Goal: Task Accomplishment & Management: Use online tool/utility

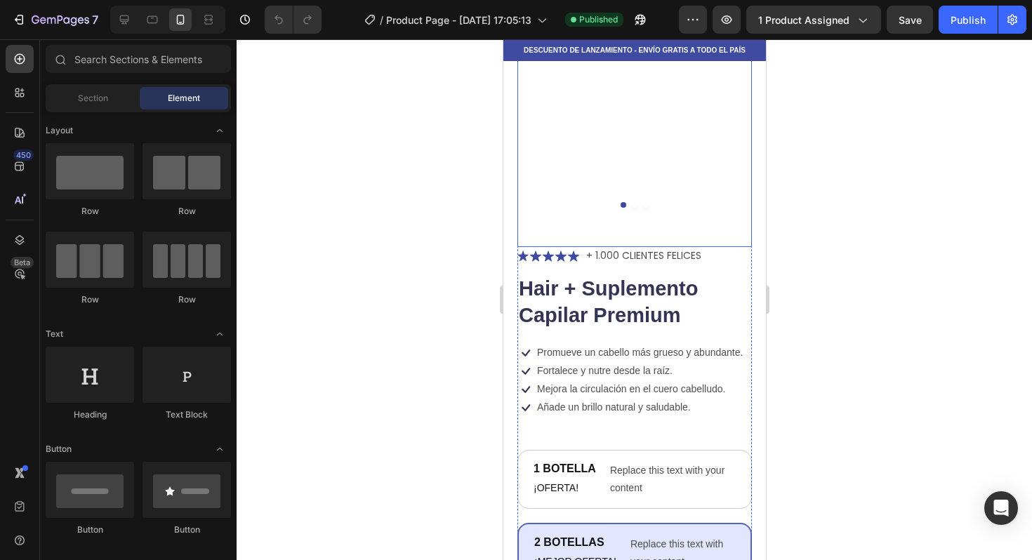
scroll to position [149, 0]
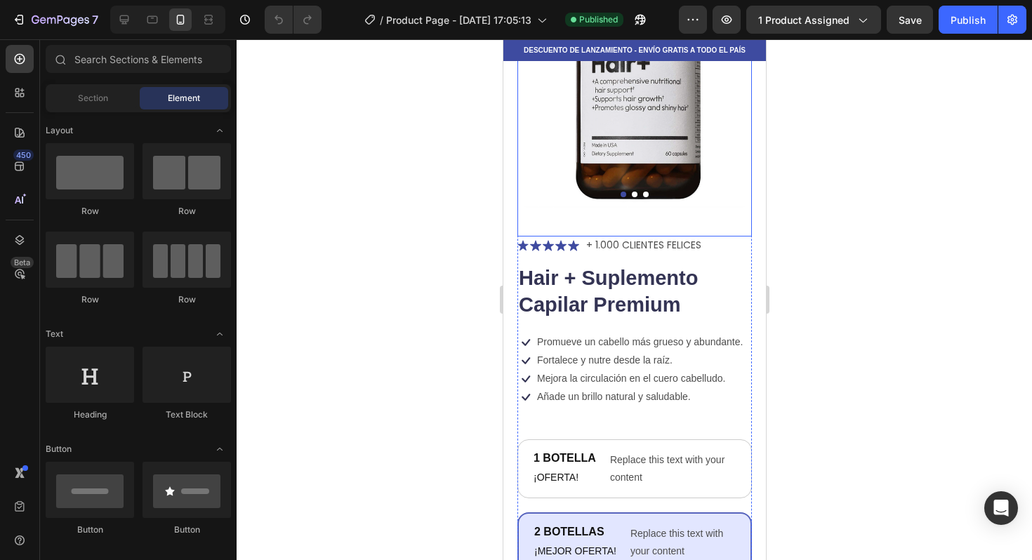
click at [631, 192] on button "Dot" at bounding box center [634, 195] width 6 height 6
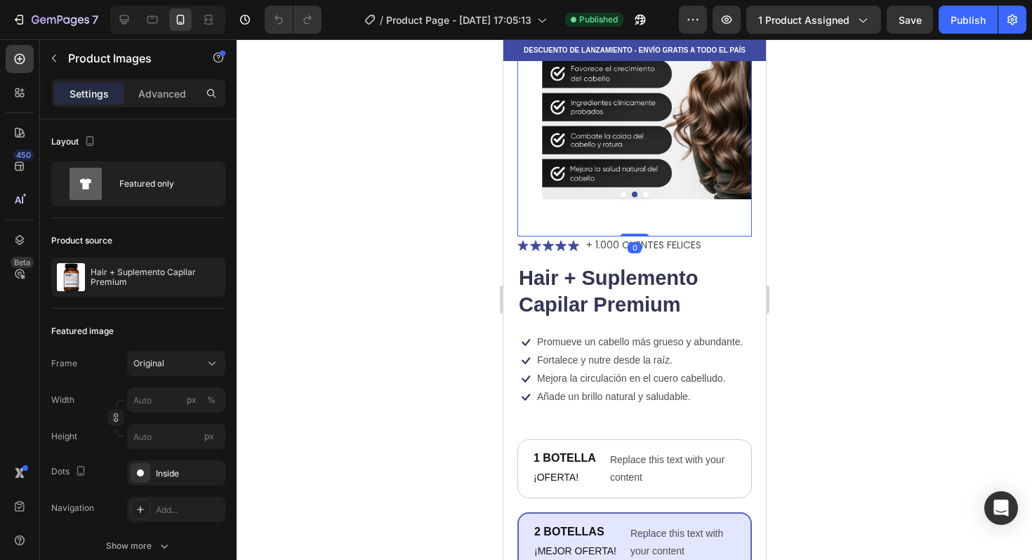
click at [641, 186] on img at bounding box center [658, 81] width 235 height 253
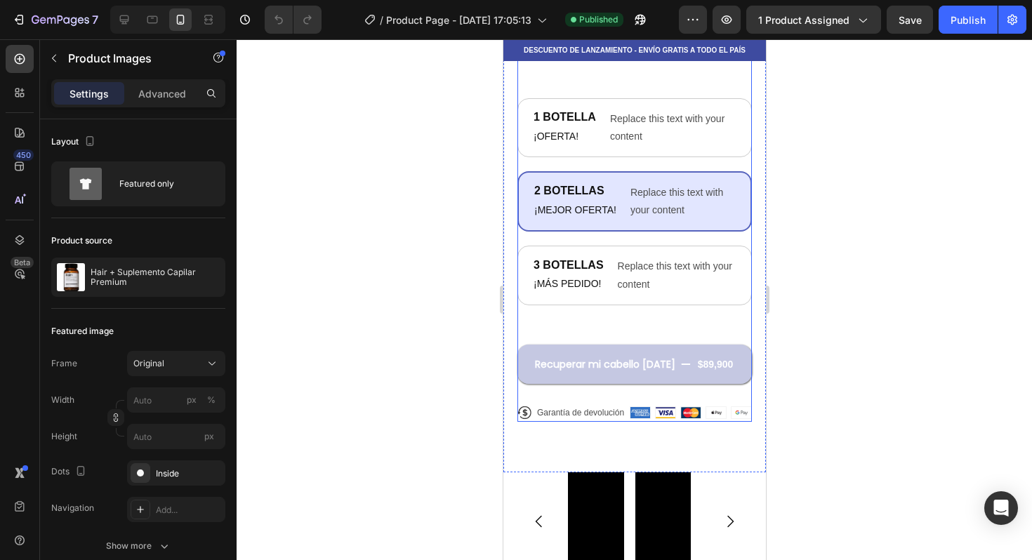
scroll to position [501, 0]
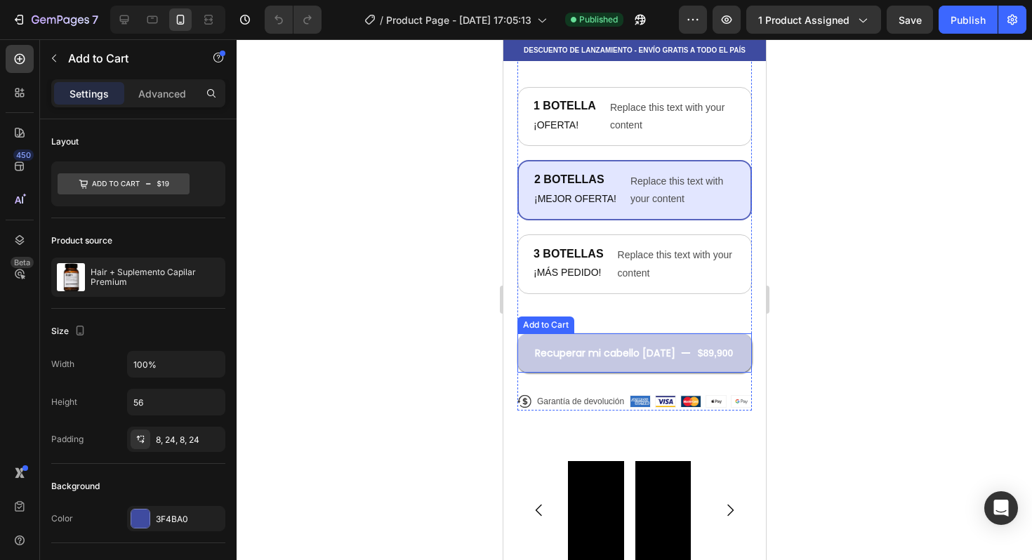
click at [674, 348] on button "Recuperar mi cabello [DATE] $89,900" at bounding box center [634, 353] width 235 height 39
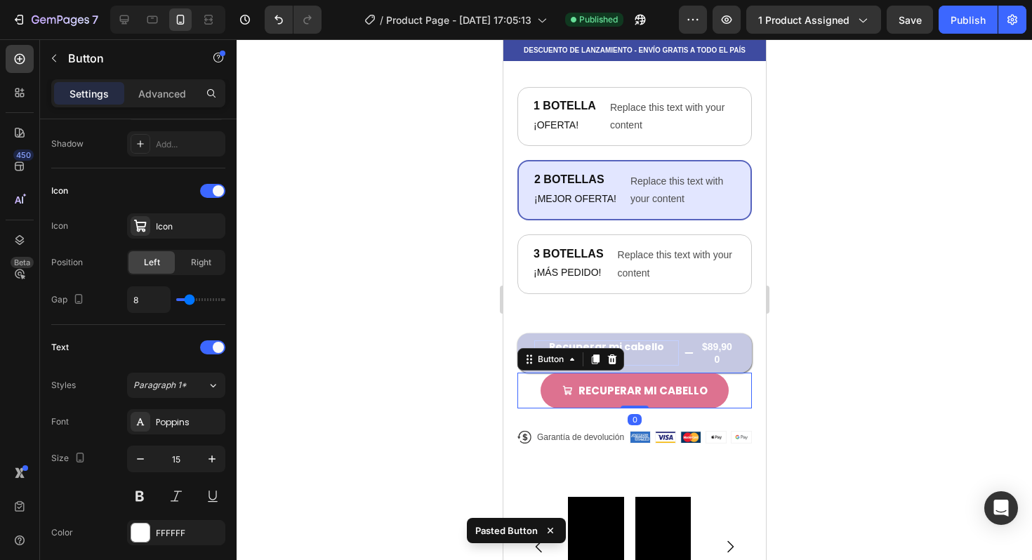
scroll to position [0, 0]
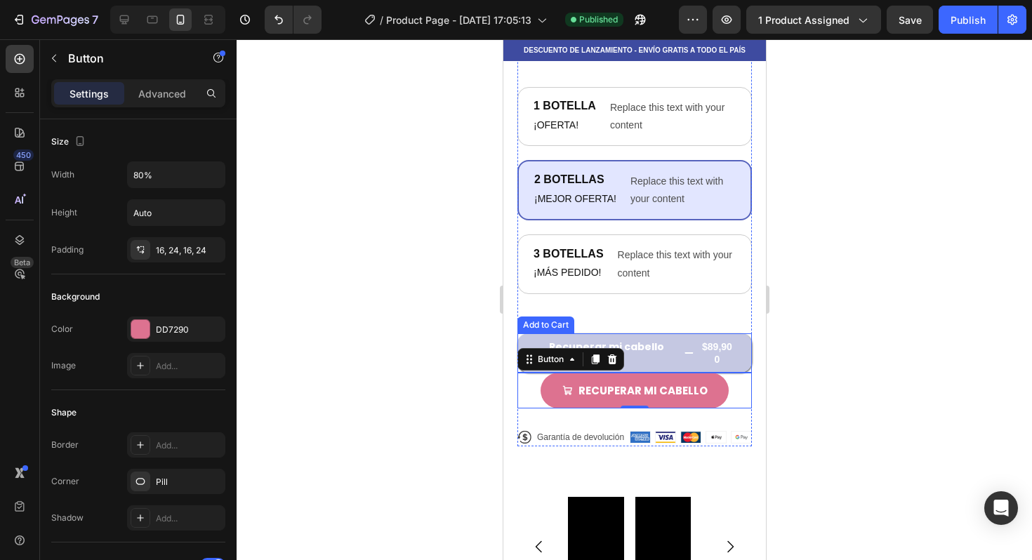
click at [678, 342] on button "Recuperar mi cabello [DATE] $89,900" at bounding box center [634, 353] width 235 height 39
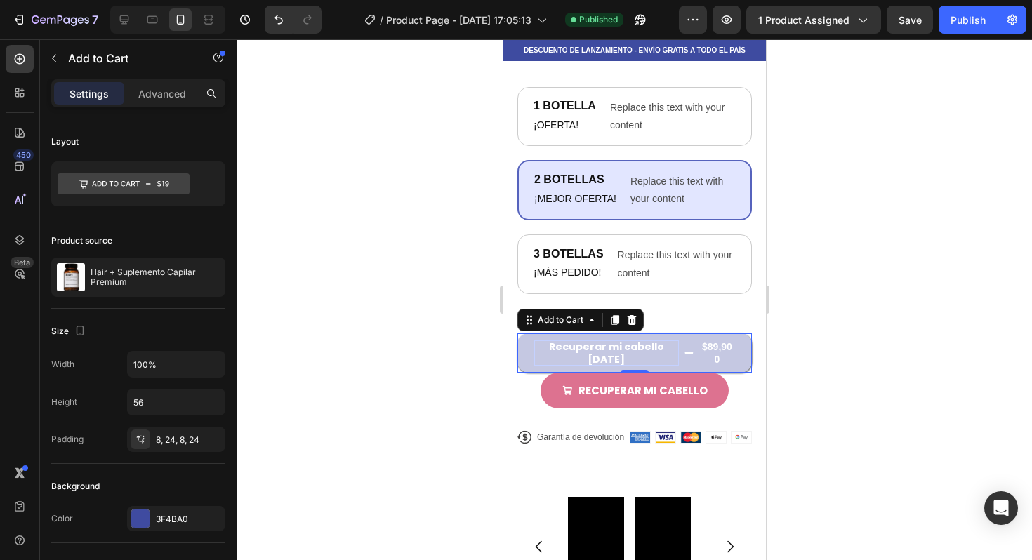
click at [661, 353] on div "Recuperar mi cabello [DATE]" at bounding box center [606, 353] width 145 height 25
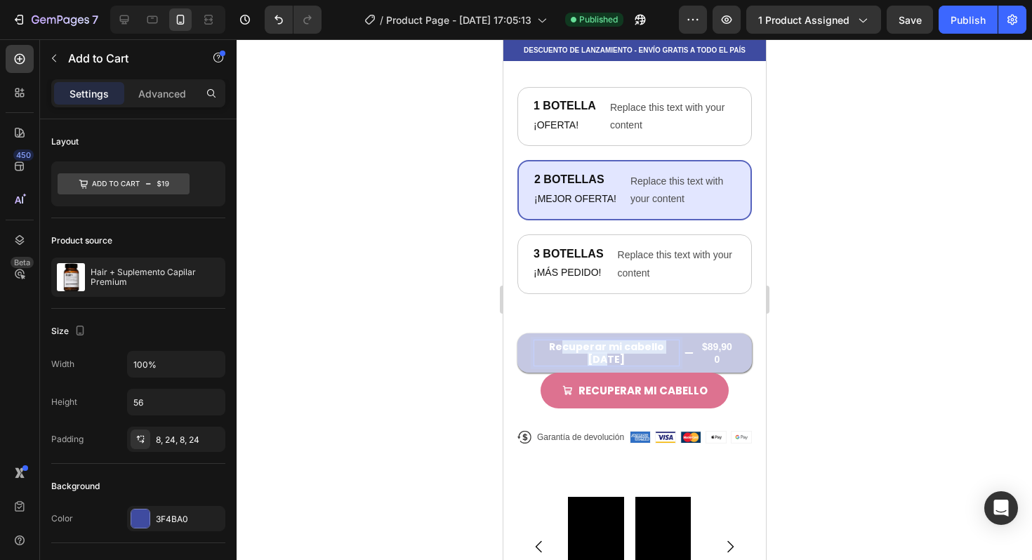
drag, startPoint x: 661, startPoint y: 353, endPoint x: 544, endPoint y: 350, distance: 117.3
click at [544, 350] on p "Recuperar mi cabello [DATE]" at bounding box center [606, 353] width 145 height 25
drag, startPoint x: 536, startPoint y: 350, endPoint x: 682, endPoint y: 357, distance: 145.5
click at [682, 357] on button "Recuperar mi cabello [DATE] $89,900" at bounding box center [634, 353] width 235 height 39
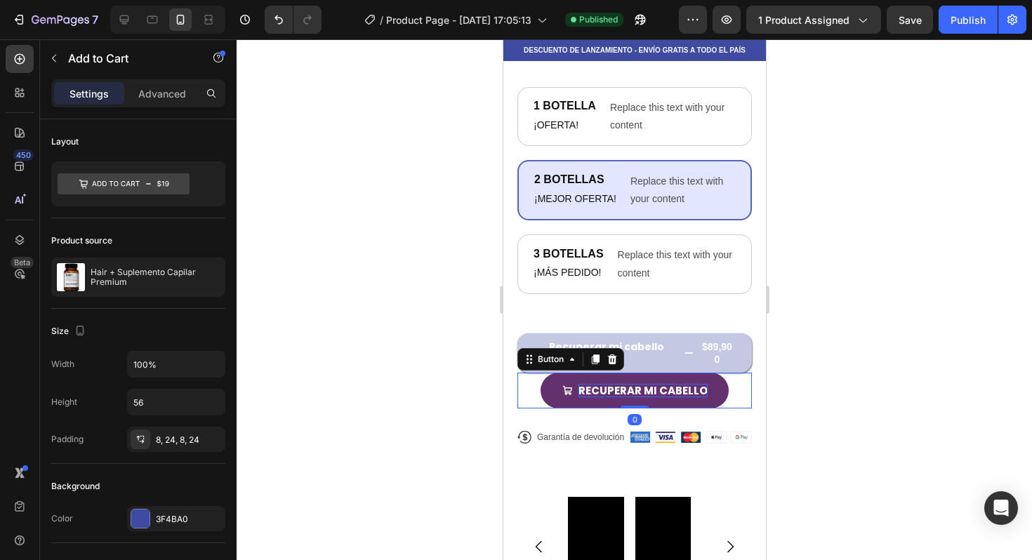
click at [671, 390] on p "Recuperar mi cabello" at bounding box center [642, 391] width 129 height 14
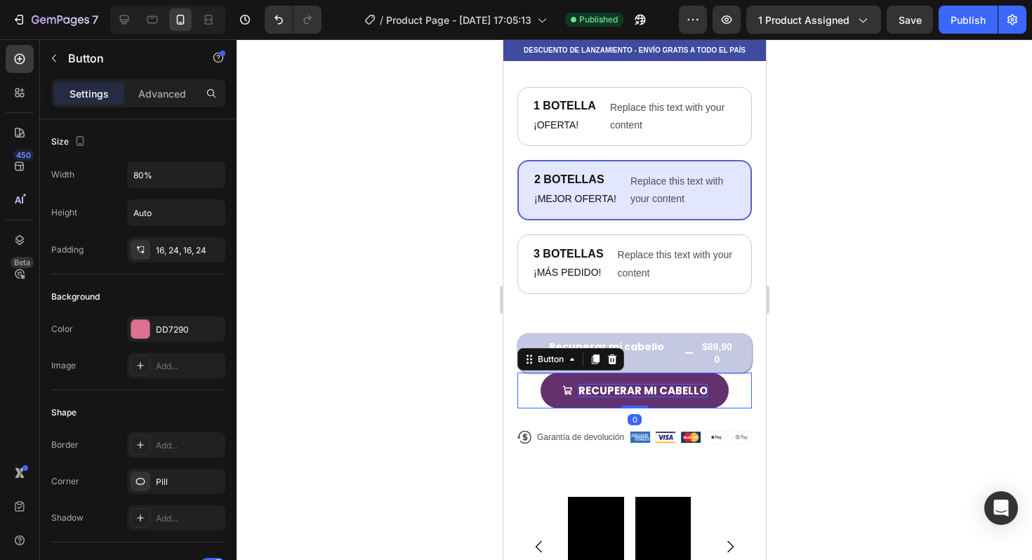
click at [671, 390] on p "Recuperar mi cabello" at bounding box center [642, 391] width 129 height 14
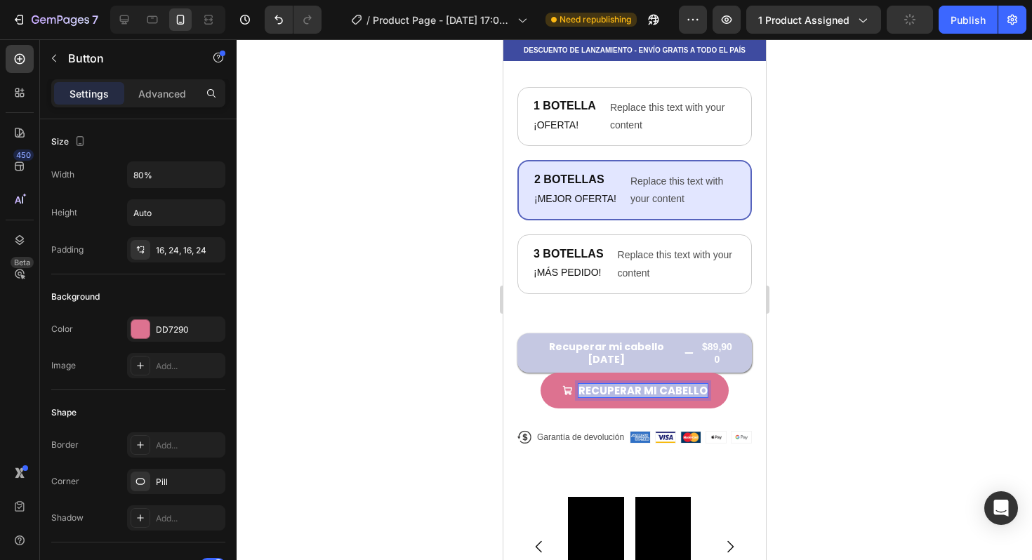
drag, startPoint x: 575, startPoint y: 389, endPoint x: 741, endPoint y: 395, distance: 165.8
click at [741, 395] on div "Product Images Icon Icon Icon Icon Icon Icon List + 1.000 CLIENTES FELICES Text…" at bounding box center [634, 43] width 263 height 909
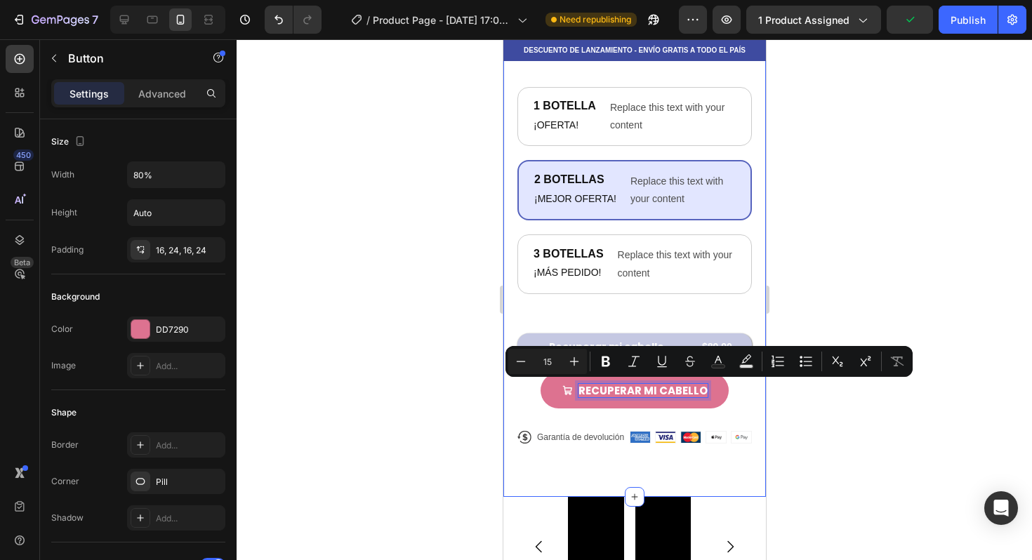
scroll to position [1, 0]
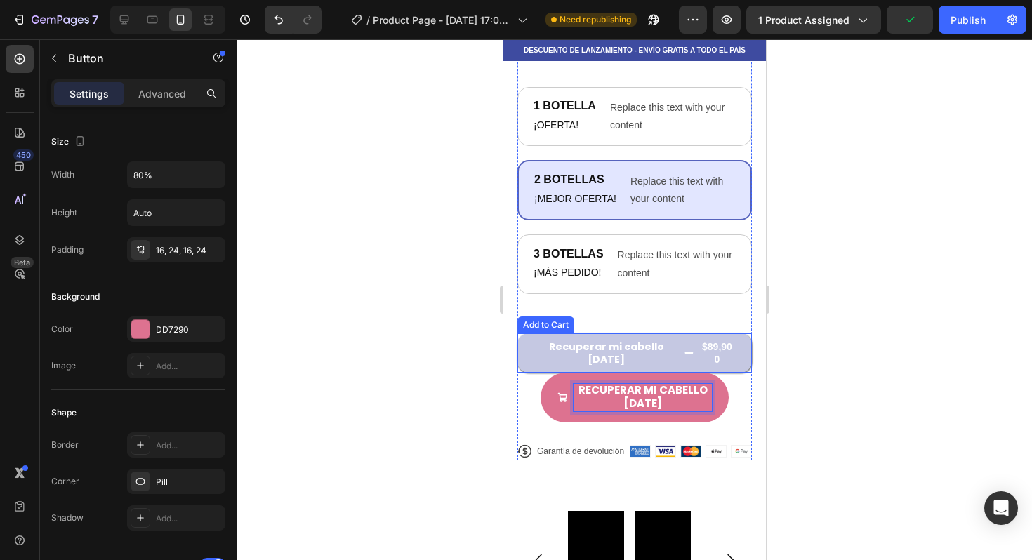
click at [715, 354] on div "$89,900" at bounding box center [717, 353] width 36 height 28
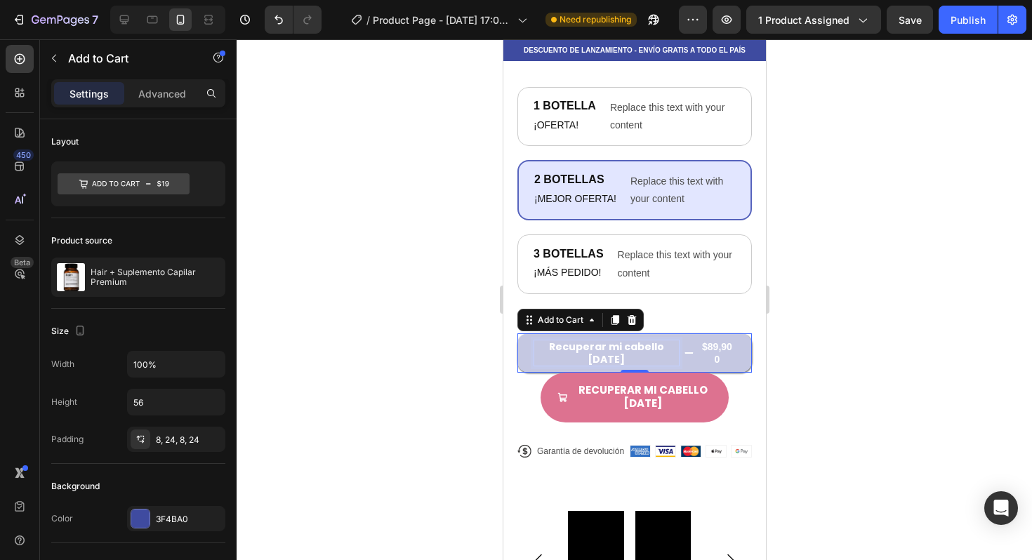
click at [699, 356] on div "$89,900" at bounding box center [717, 353] width 36 height 28
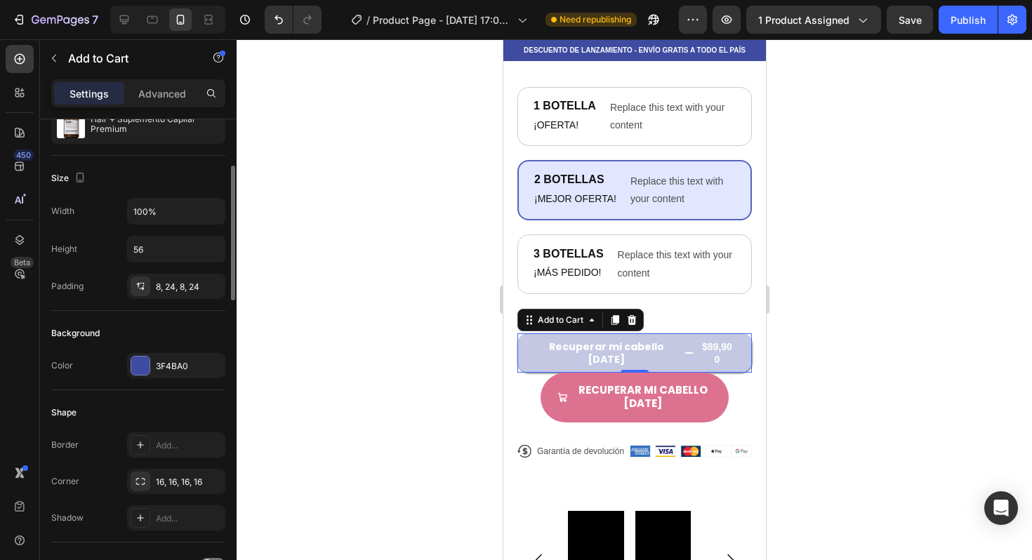
scroll to position [150, 0]
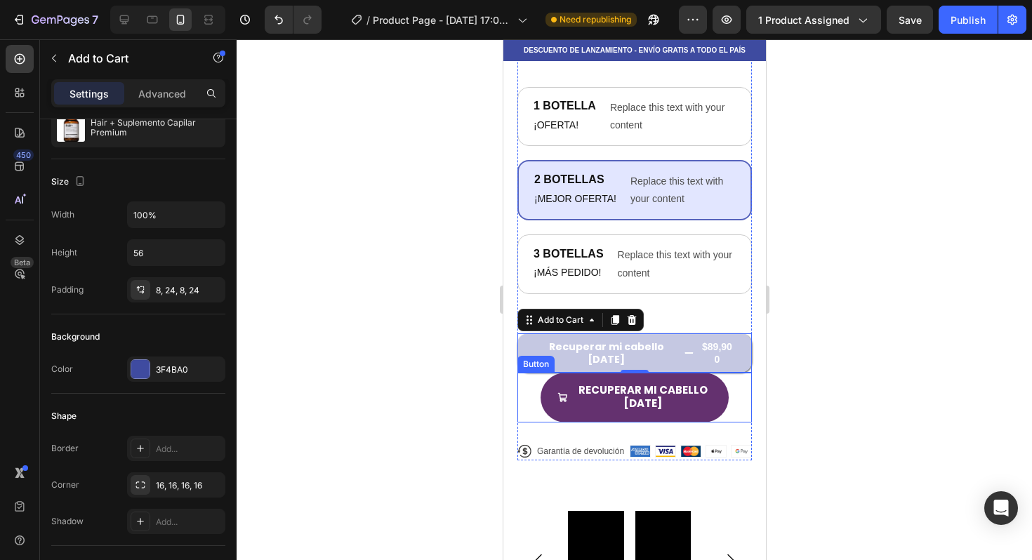
click at [642, 421] on button "Recuperar mi cabello [DATE]" at bounding box center [633, 398] width 187 height 50
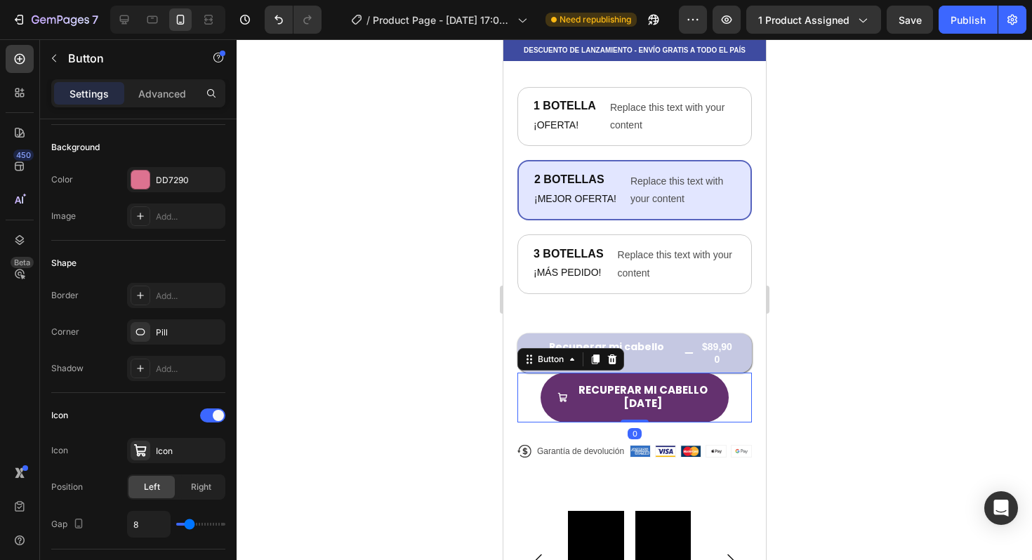
scroll to position [0, 0]
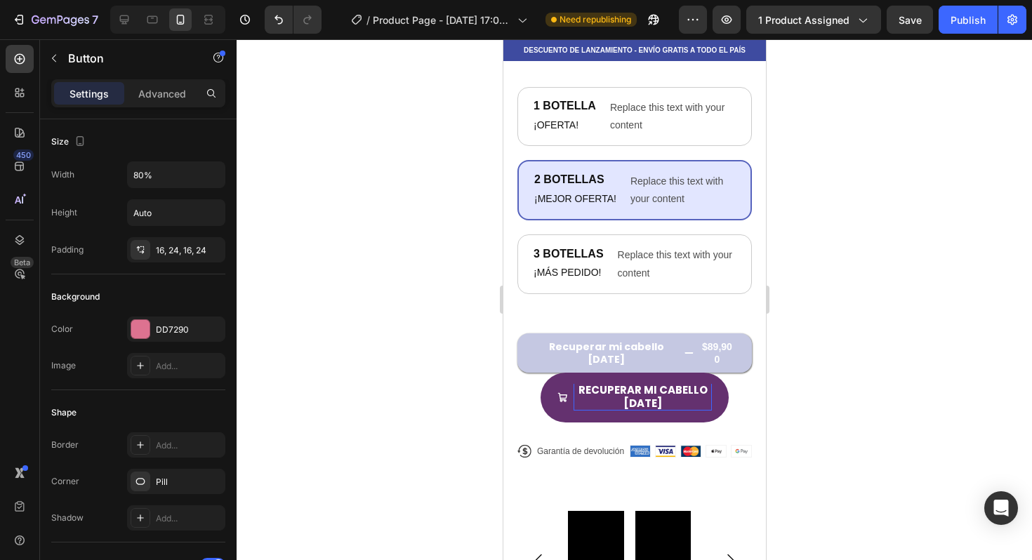
click at [559, 392] on icon "<p>Recuperar mi cabello hoy</p>" at bounding box center [562, 397] width 11 height 11
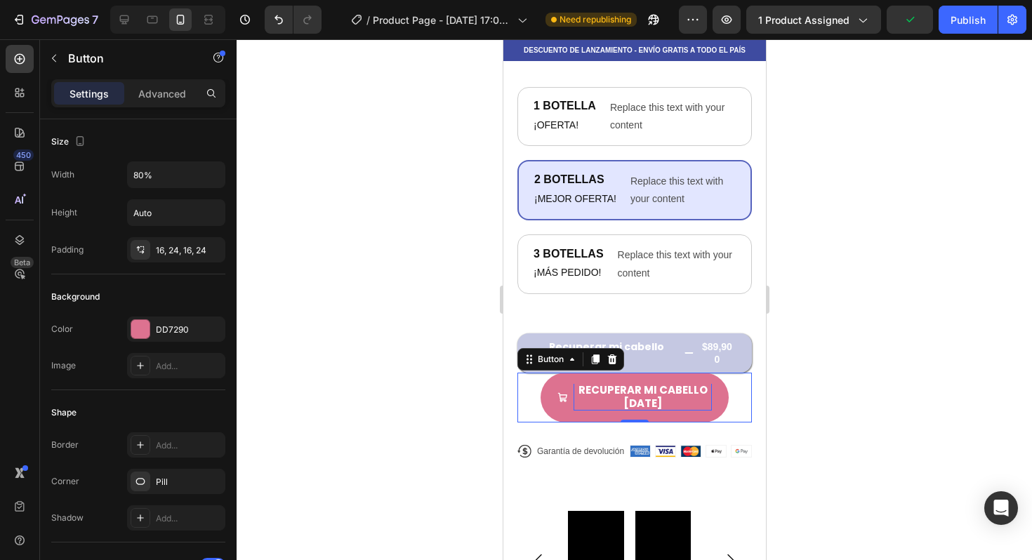
click at [664, 399] on p "Recuperar mi cabello [DATE]" at bounding box center [642, 396] width 138 height 27
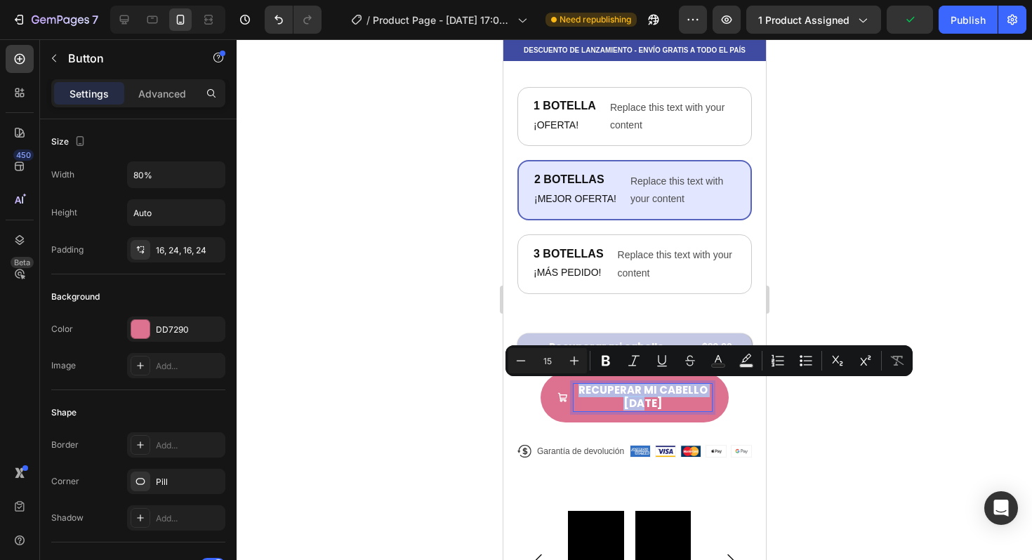
drag, startPoint x: 662, startPoint y: 400, endPoint x: 568, endPoint y: 378, distance: 96.7
click at [568, 378] on button "Recuperar mi cabello [DATE]" at bounding box center [633, 398] width 187 height 50
click at [522, 361] on icon "Editor contextual toolbar" at bounding box center [521, 361] width 14 height 14
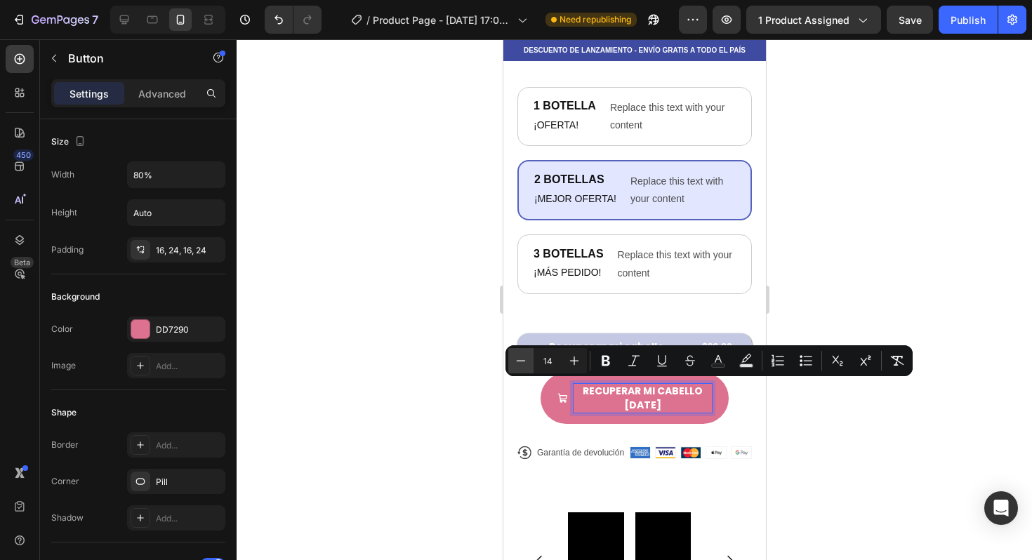
click at [522, 361] on icon "Editor contextual toolbar" at bounding box center [521, 361] width 14 height 14
type input "12"
click at [926, 440] on div at bounding box center [635, 299] width 796 height 521
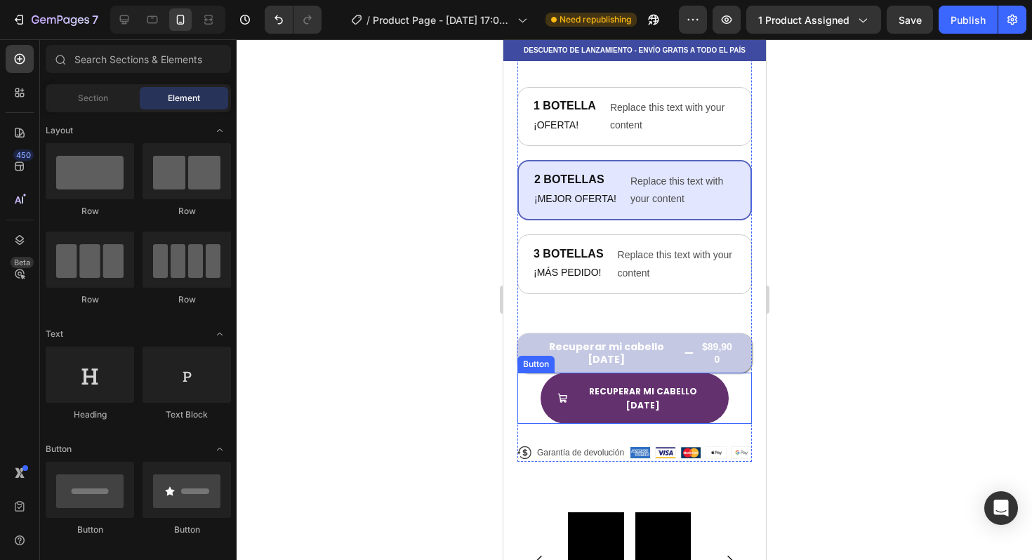
click at [707, 387] on button "Recuperar mi cabello [DATE]" at bounding box center [633, 398] width 187 height 51
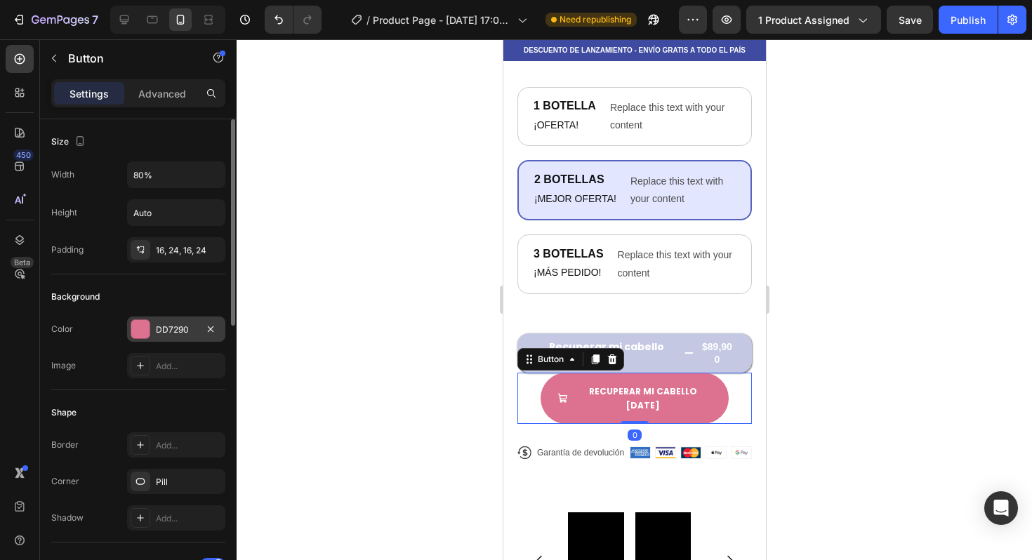
click at [194, 329] on div "DD7290" at bounding box center [176, 330] width 41 height 13
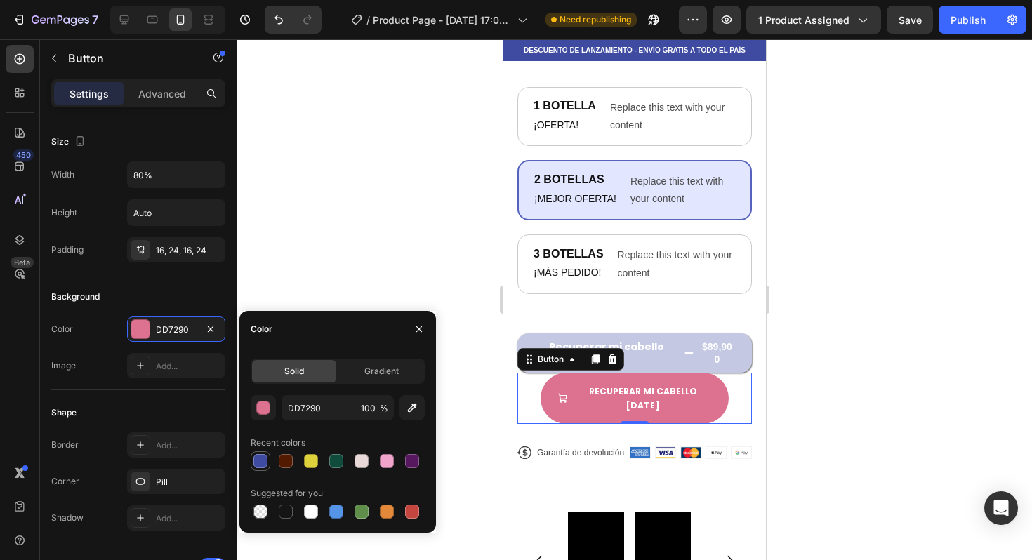
click at [260, 458] on div at bounding box center [260, 461] width 14 height 14
type input "3E4BA0"
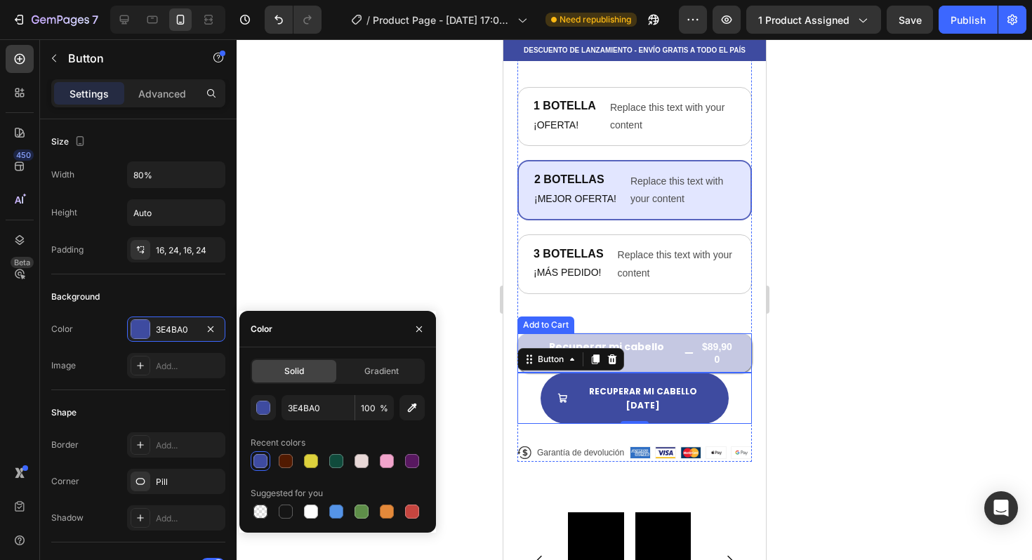
click at [730, 348] on button "Recuperar mi cabello [DATE] $89,900" at bounding box center [634, 353] width 235 height 39
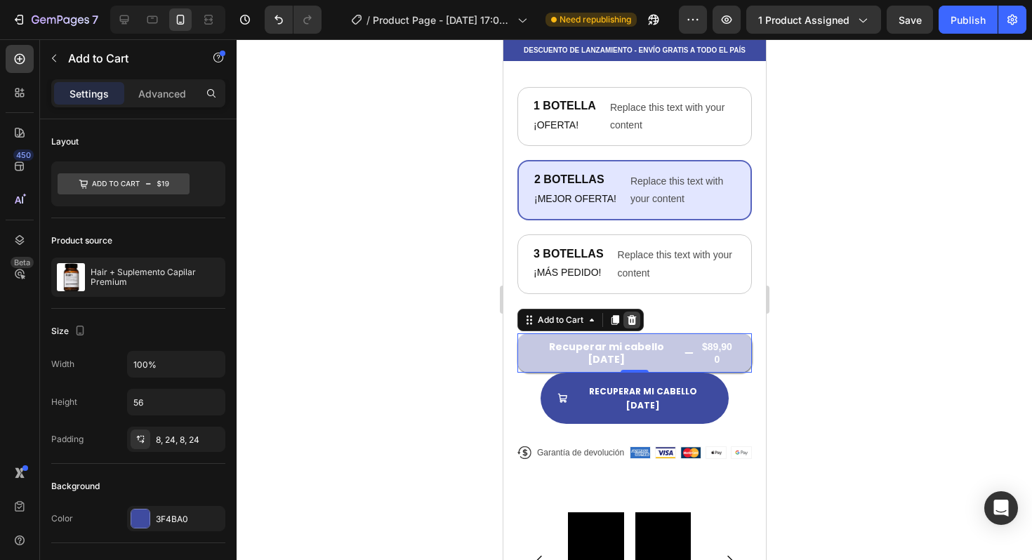
click at [637, 322] on icon at bounding box center [631, 320] width 11 height 11
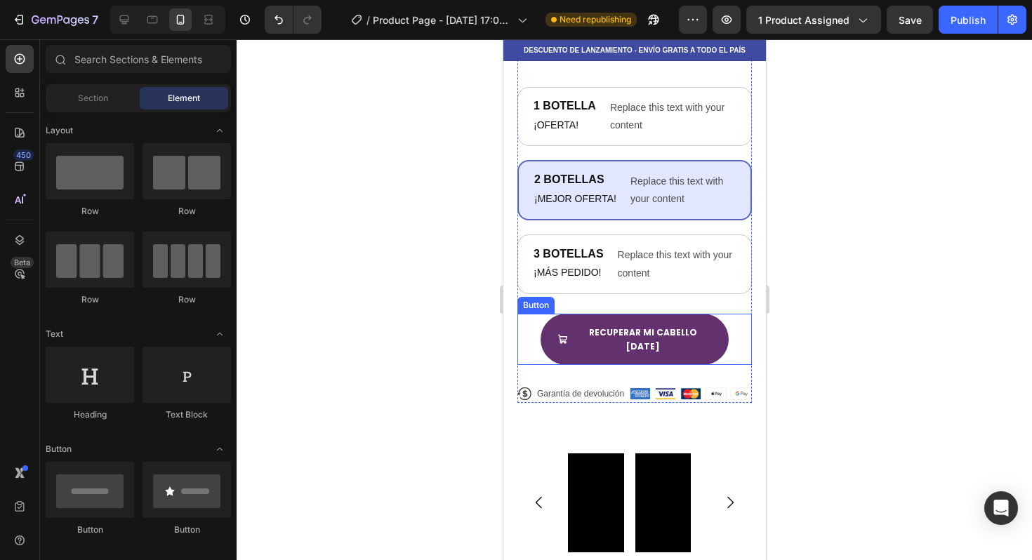
click at [656, 321] on button "Recuperar mi cabello [DATE]" at bounding box center [633, 339] width 187 height 51
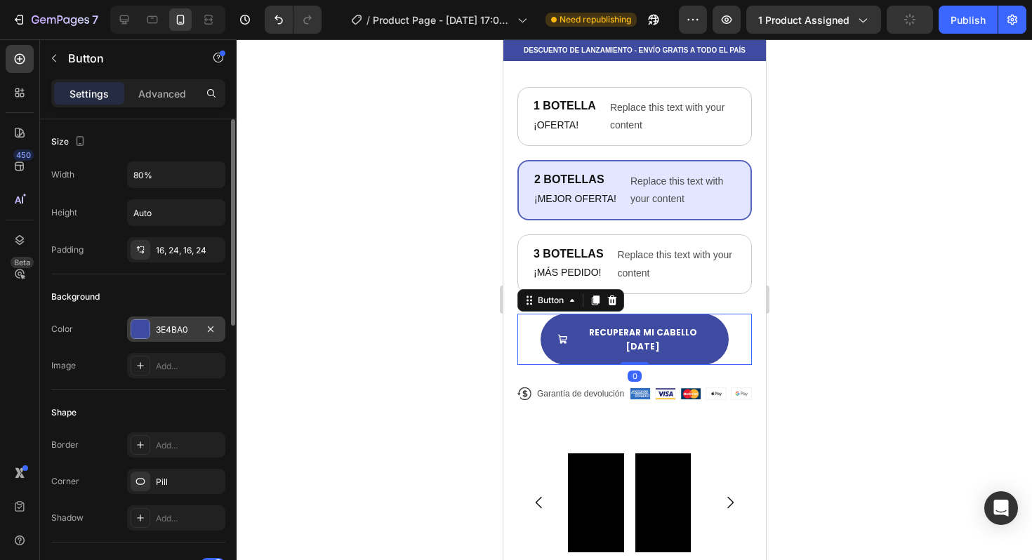
click at [176, 331] on div "3E4BA0" at bounding box center [176, 330] width 41 height 13
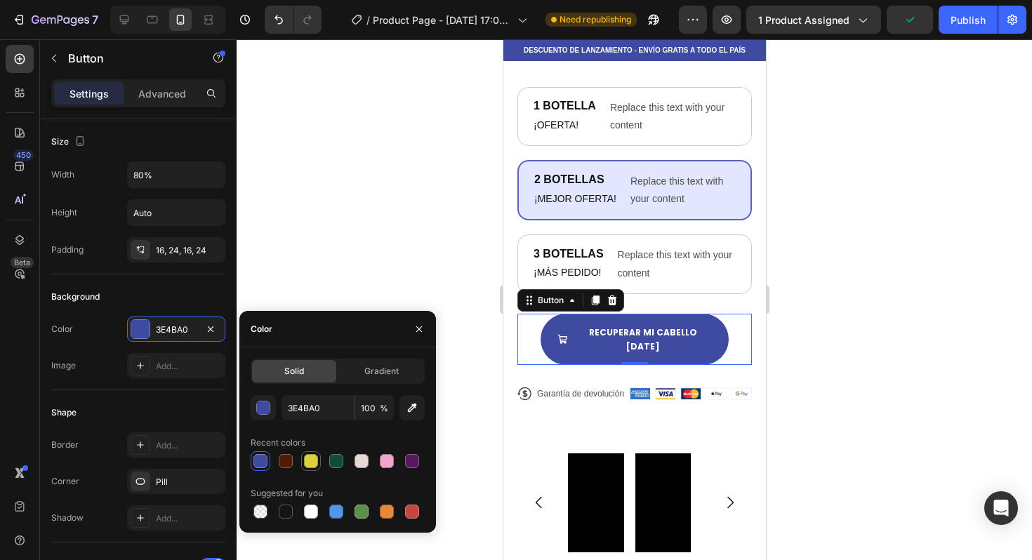
click at [315, 464] on div at bounding box center [311, 461] width 14 height 14
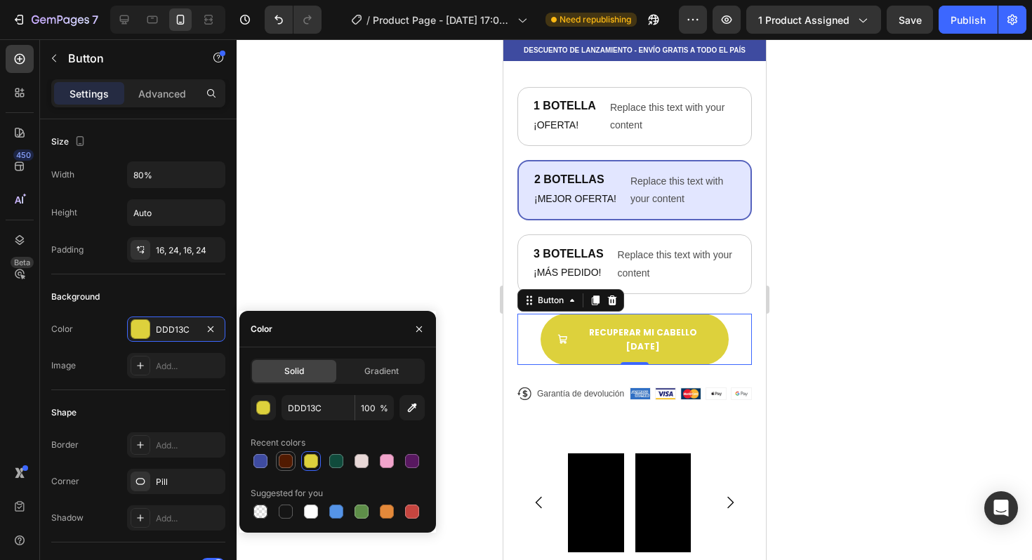
click at [282, 460] on div at bounding box center [286, 461] width 14 height 14
type input "511A01"
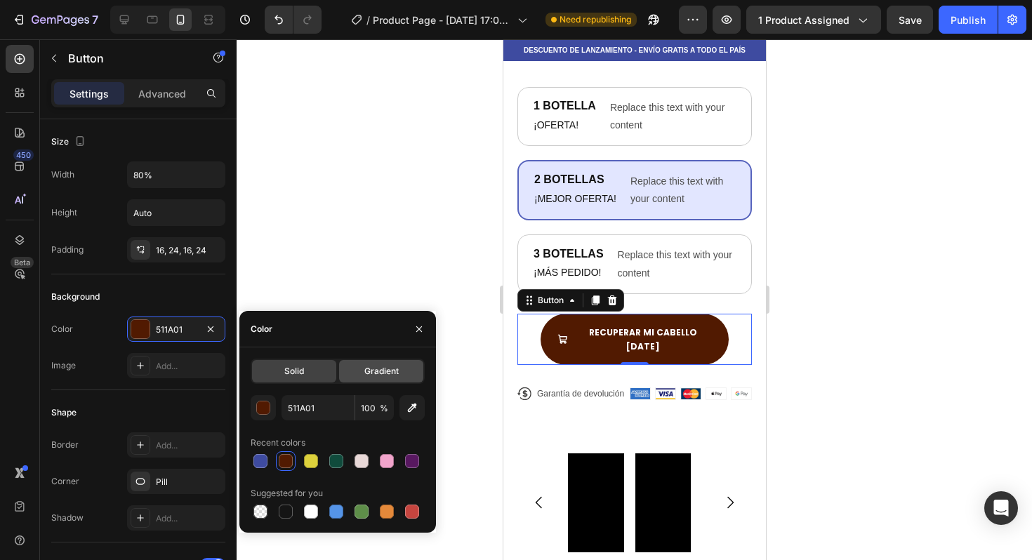
click at [376, 373] on span "Gradient" at bounding box center [381, 371] width 34 height 13
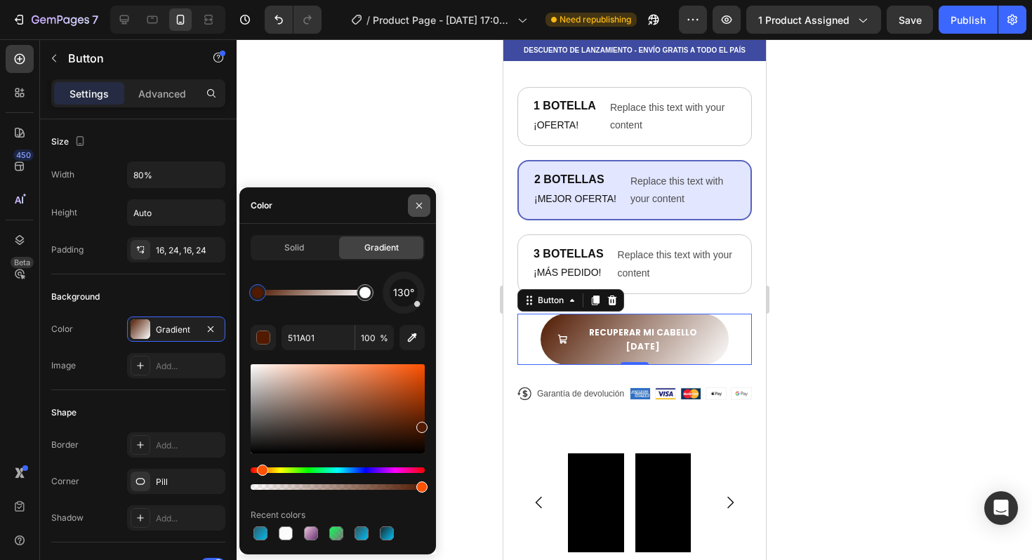
click at [418, 207] on icon "button" at bounding box center [419, 205] width 11 height 11
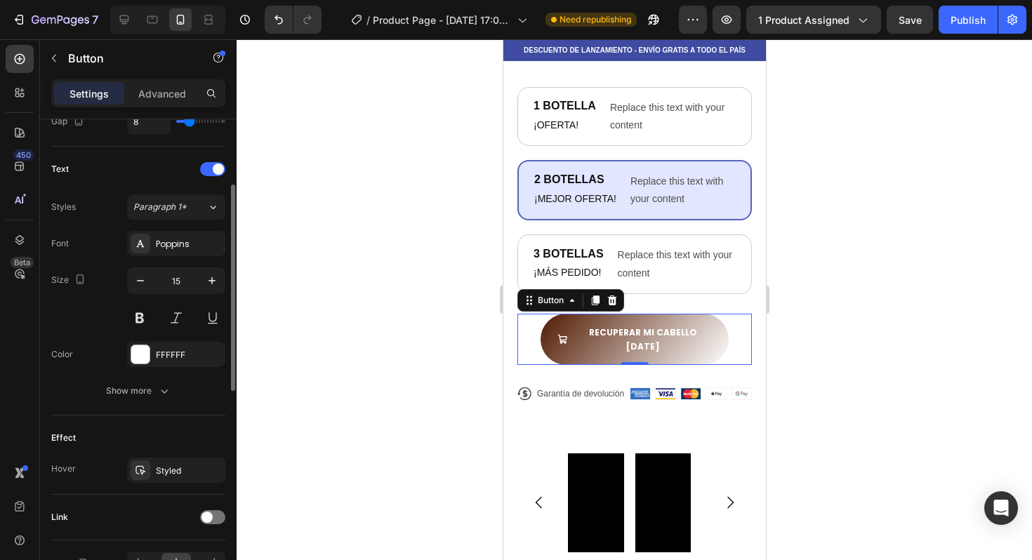
scroll to position [578, 0]
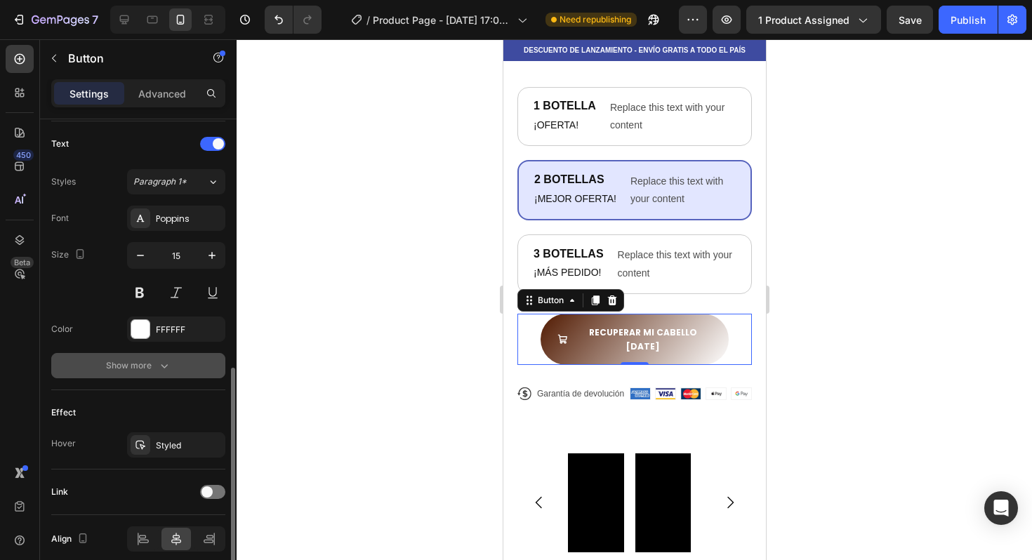
click at [171, 366] on button "Show more" at bounding box center [138, 365] width 174 height 25
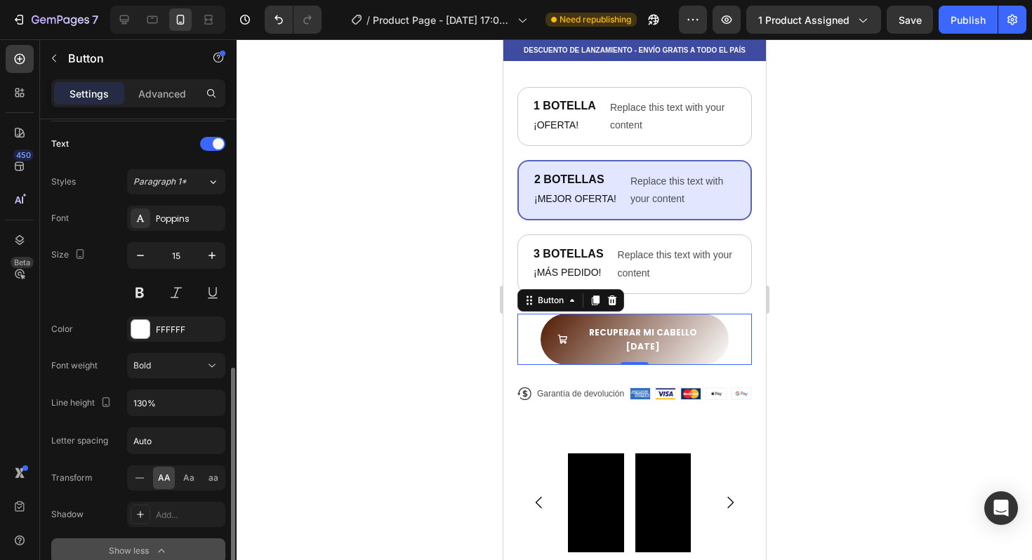
click at [171, 366] on div "Bold" at bounding box center [169, 365] width 72 height 13
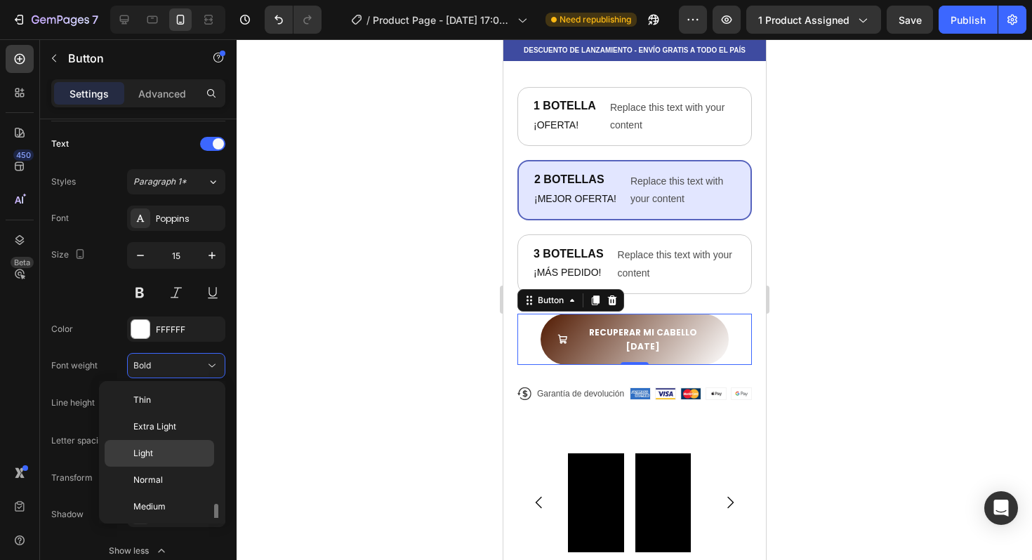
scroll to position [76, 0]
click at [110, 317] on div "Color FFFFFF" at bounding box center [138, 329] width 174 height 25
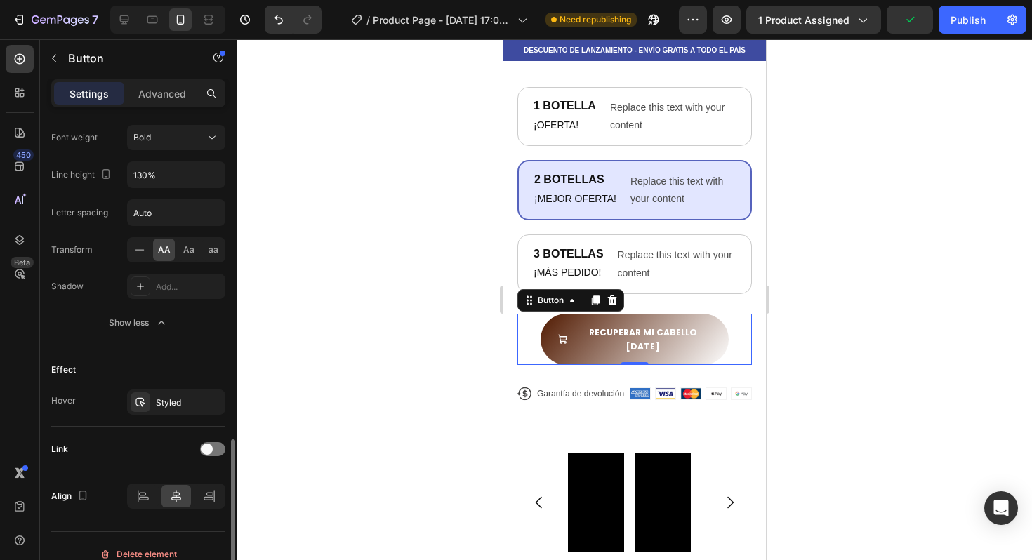
scroll to position [822, 0]
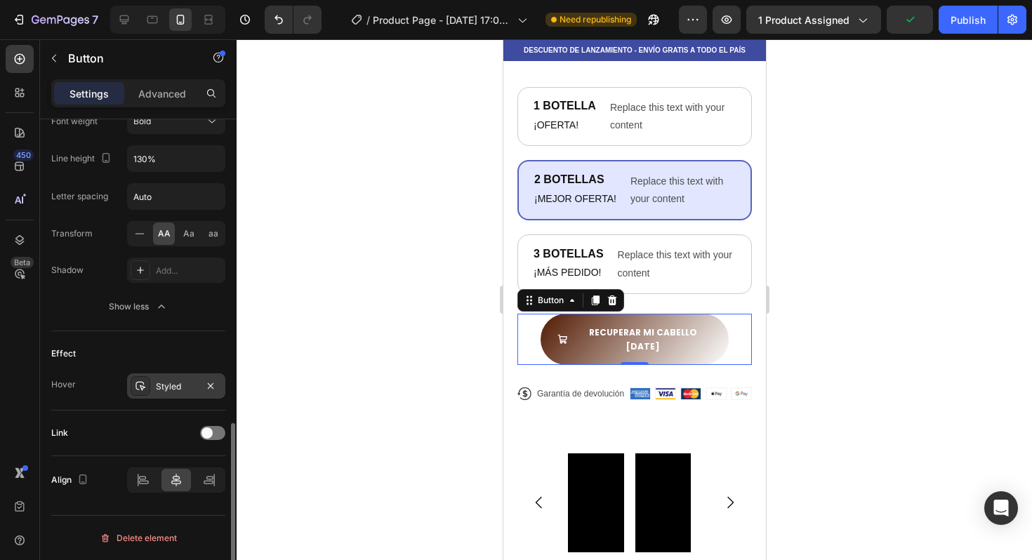
click at [190, 388] on div "Styled" at bounding box center [176, 387] width 41 height 13
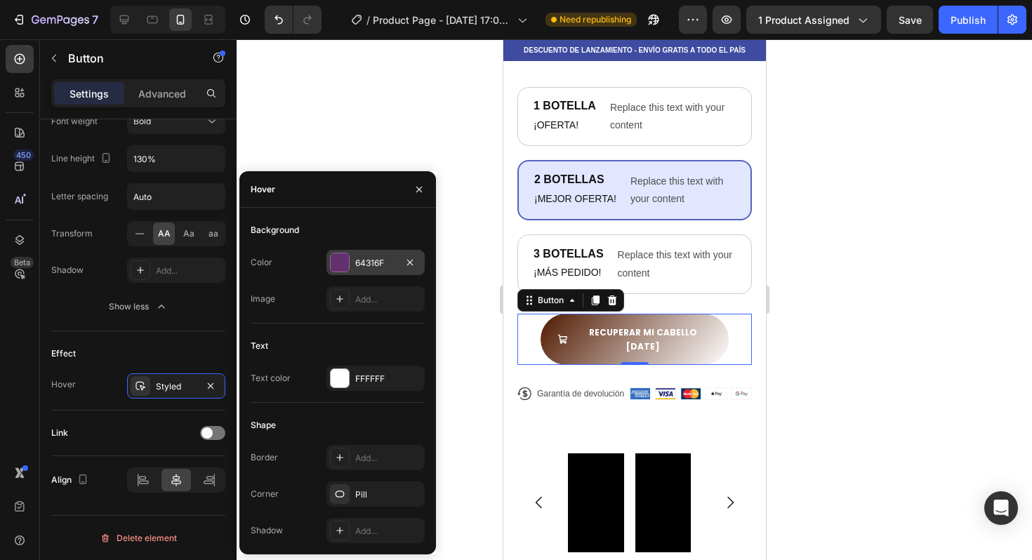
click at [350, 272] on div "64316F" at bounding box center [375, 262] width 98 height 25
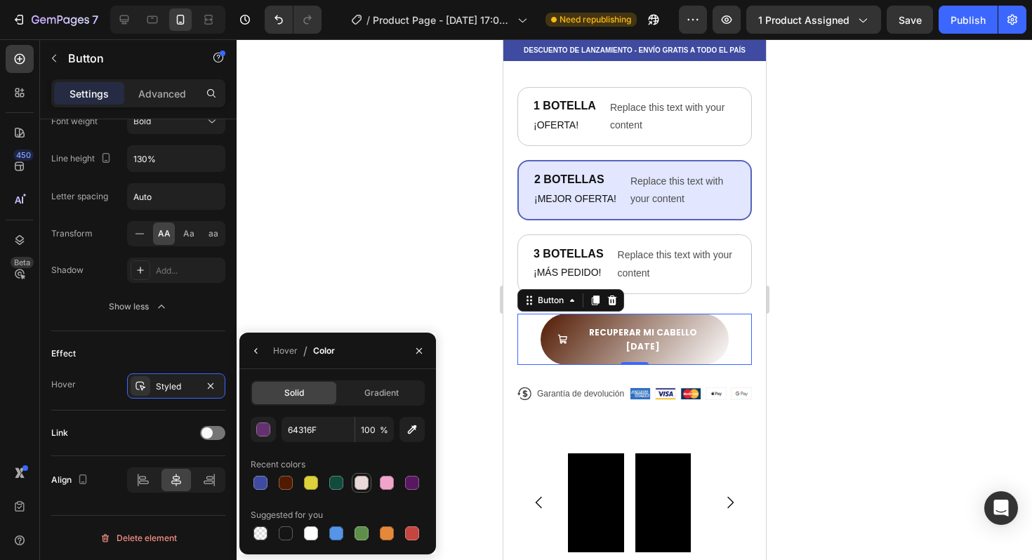
click at [364, 484] on div at bounding box center [362, 483] width 14 height 14
click at [265, 482] on div at bounding box center [260, 483] width 14 height 14
type input "3E4BA0"
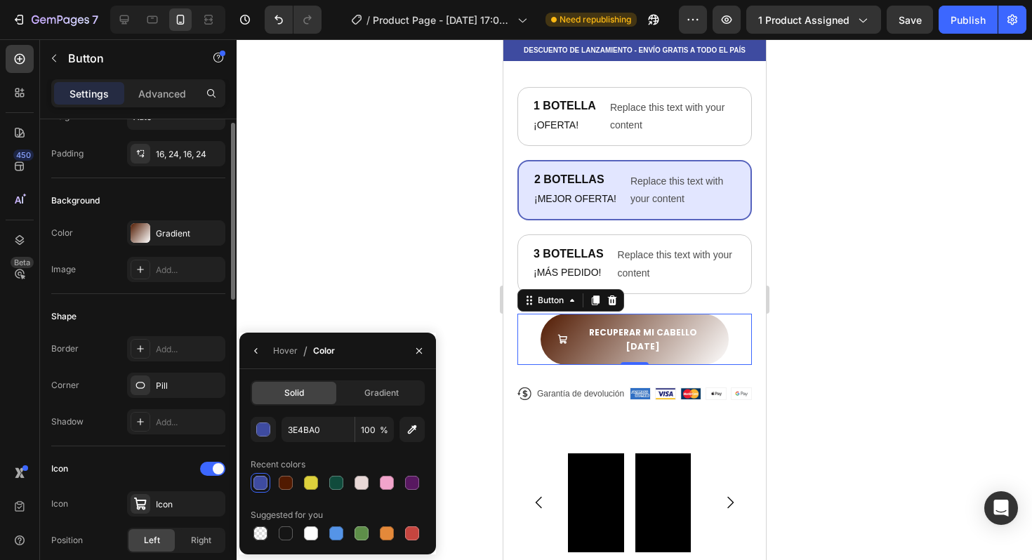
scroll to position [73, 0]
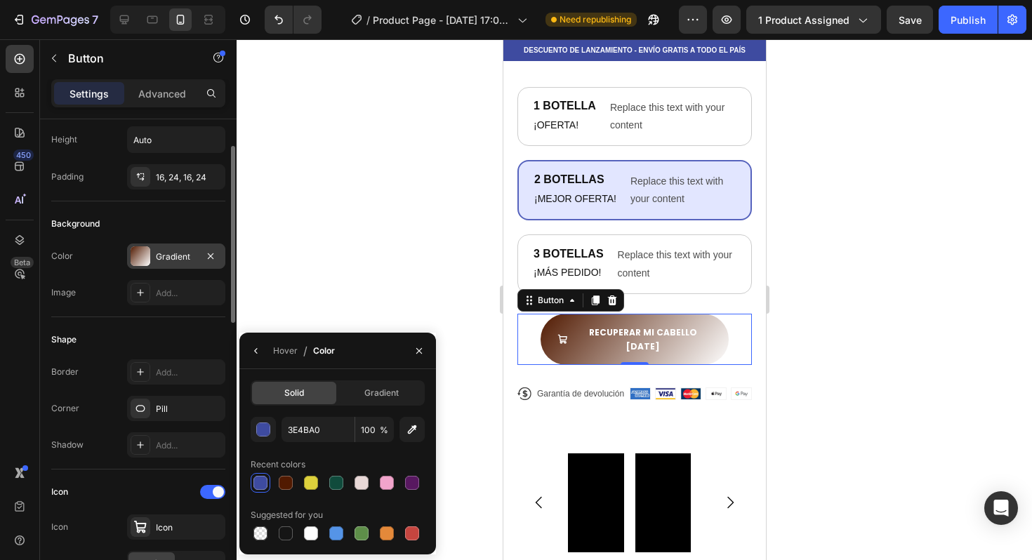
click at [169, 253] on div "Gradient" at bounding box center [176, 257] width 41 height 13
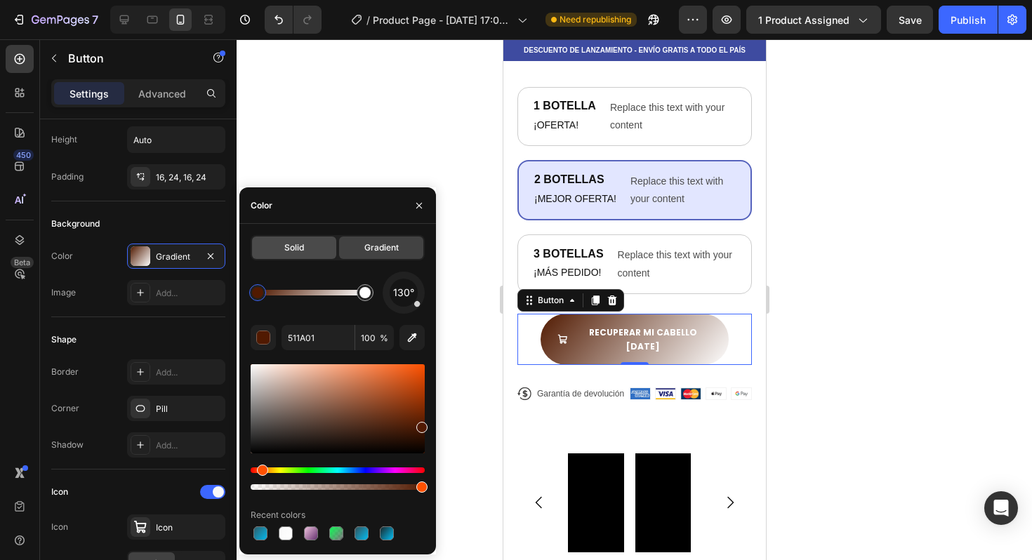
click at [287, 251] on span "Solid" at bounding box center [294, 248] width 20 height 13
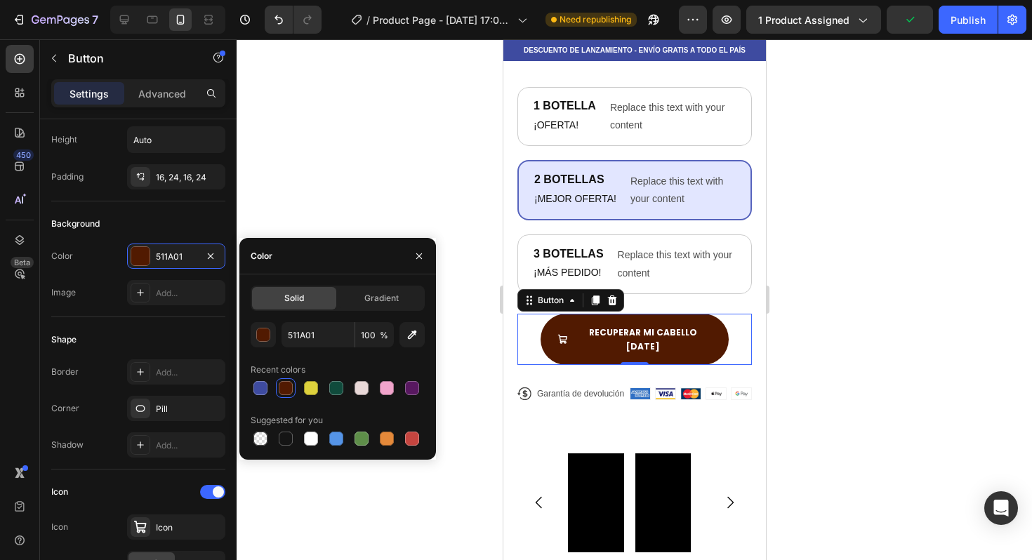
click at [803, 319] on div at bounding box center [635, 299] width 796 height 521
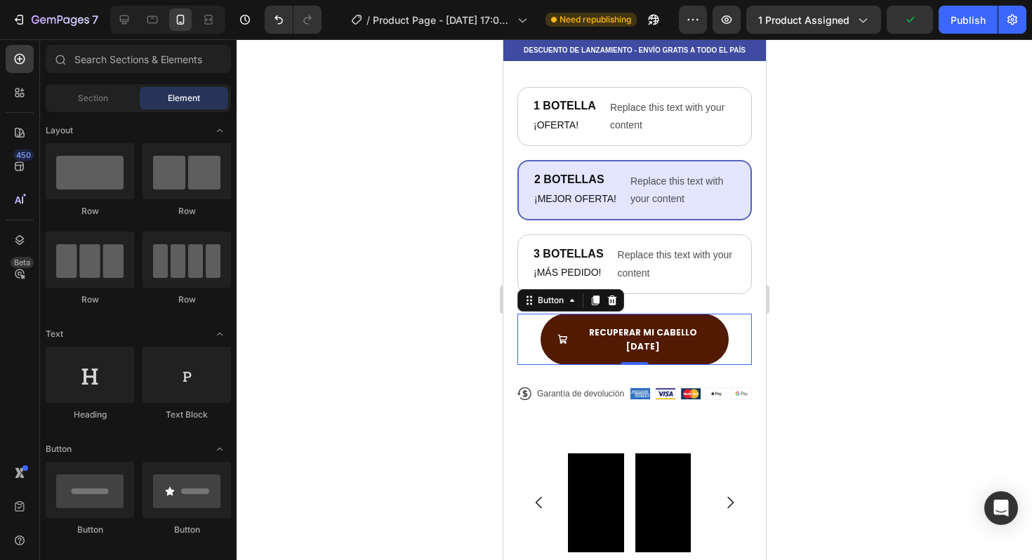
click at [803, 319] on div at bounding box center [635, 299] width 796 height 521
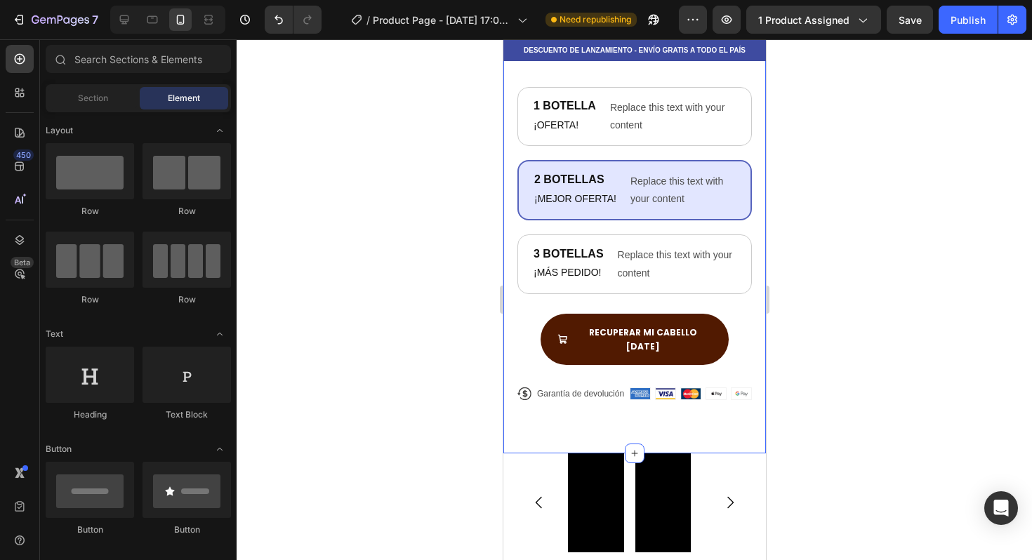
click at [742, 319] on div "Product Images Icon Icon Icon Icon Icon Icon List + 1.000 CLIENTES FELICES Text…" at bounding box center [634, 21] width 263 height 865
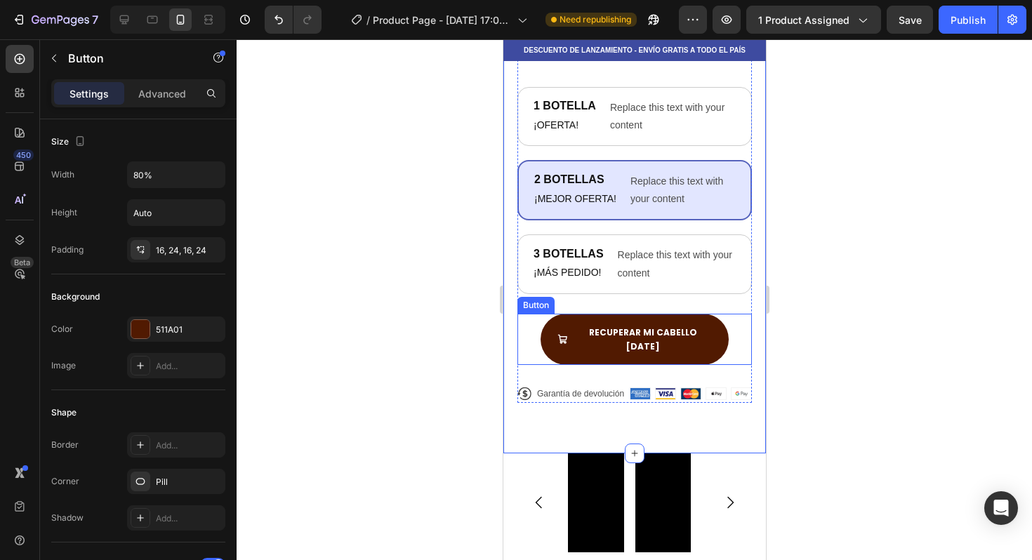
click at [733, 318] on div "Recuperar mi cabello [DATE] Button" at bounding box center [634, 339] width 235 height 51
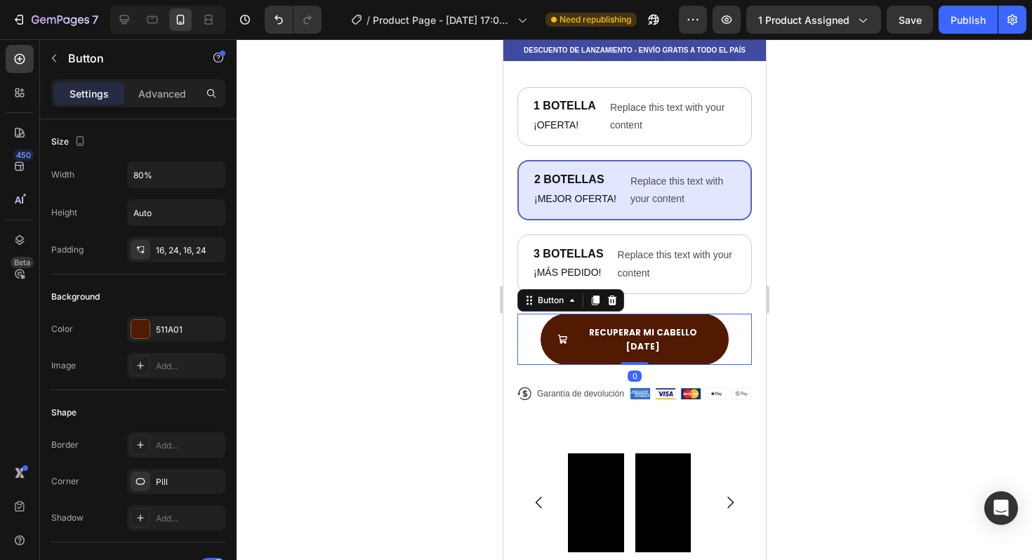
copy div
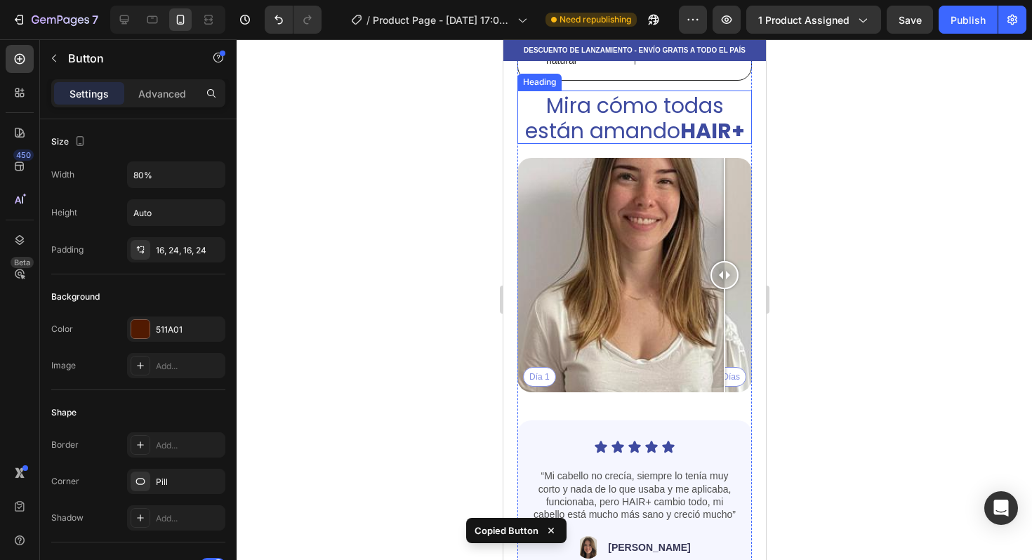
scroll to position [2870, 0]
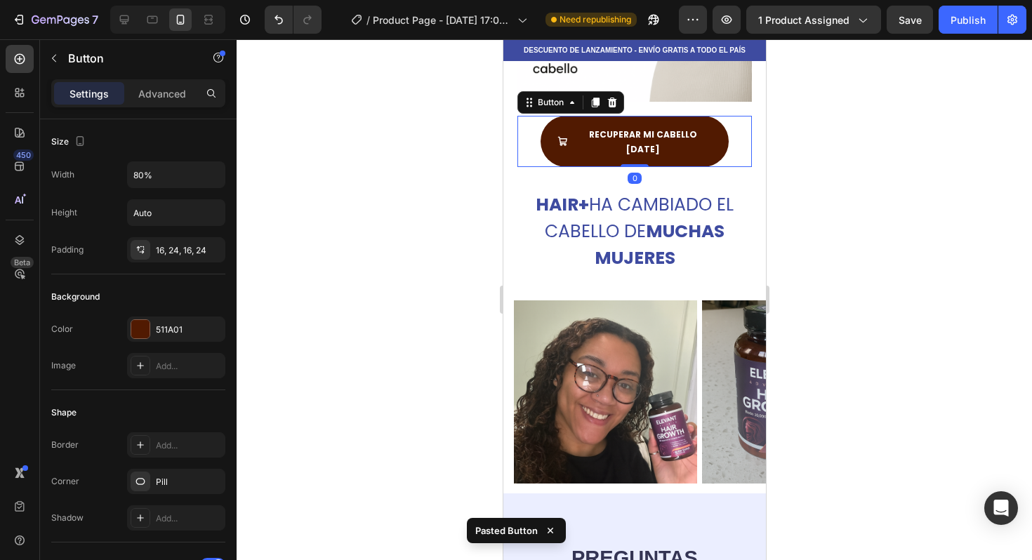
scroll to position [3648, 0]
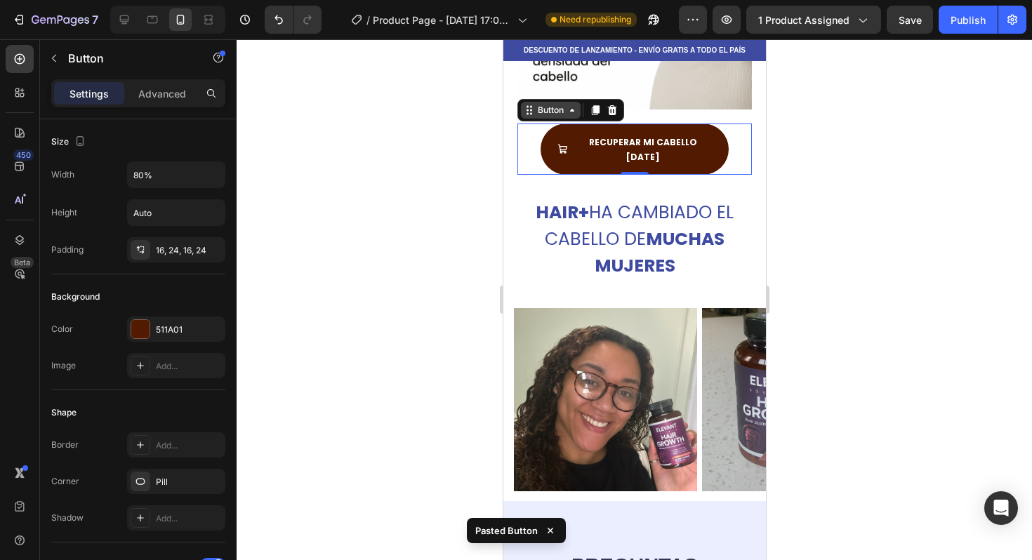
click at [539, 117] on div "Button" at bounding box center [550, 110] width 32 height 13
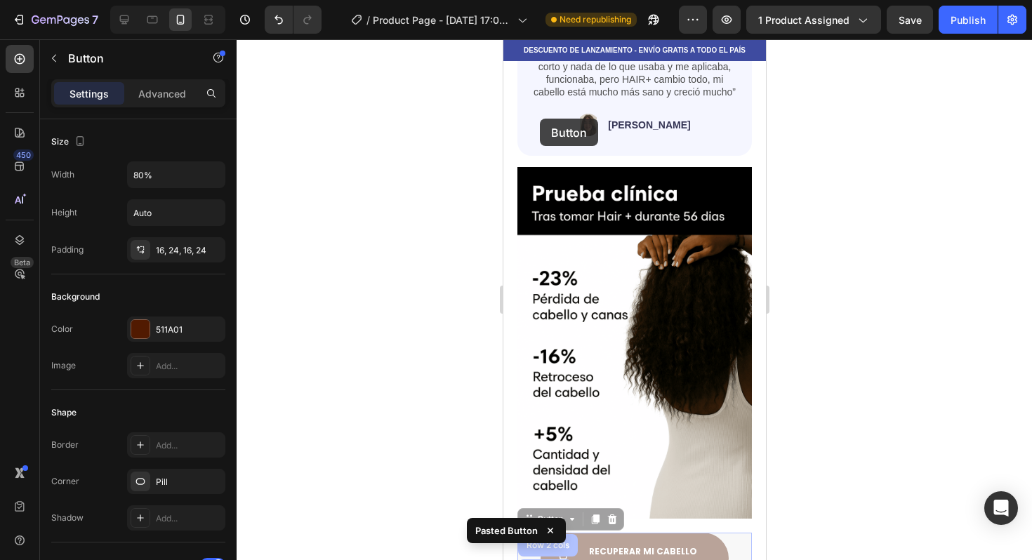
scroll to position [3219, 0]
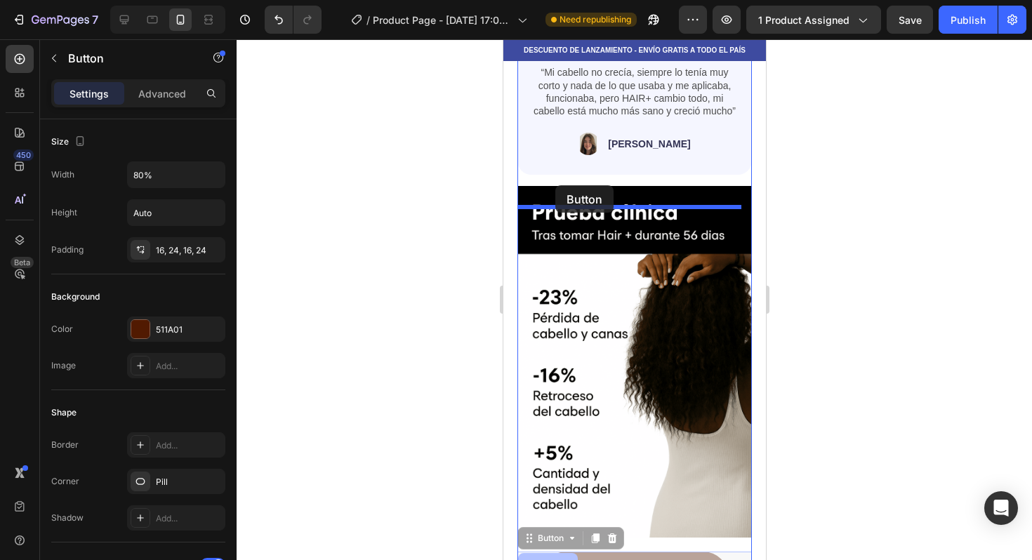
drag, startPoint x: 541, startPoint y: 117, endPoint x: 555, endPoint y: 185, distance: 70.2
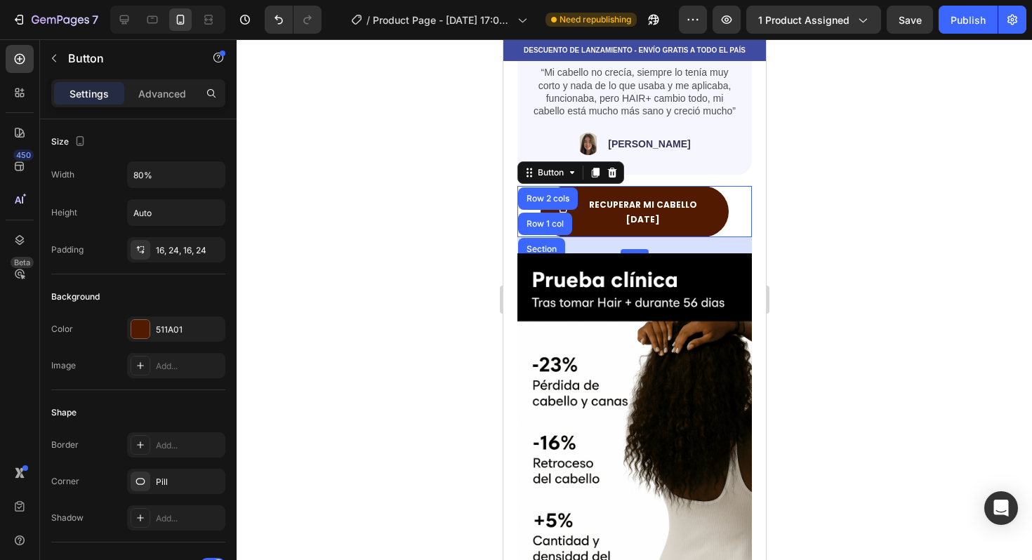
drag, startPoint x: 634, startPoint y: 242, endPoint x: 633, endPoint y: 258, distance: 16.9
click at [633, 253] on div at bounding box center [634, 251] width 28 height 4
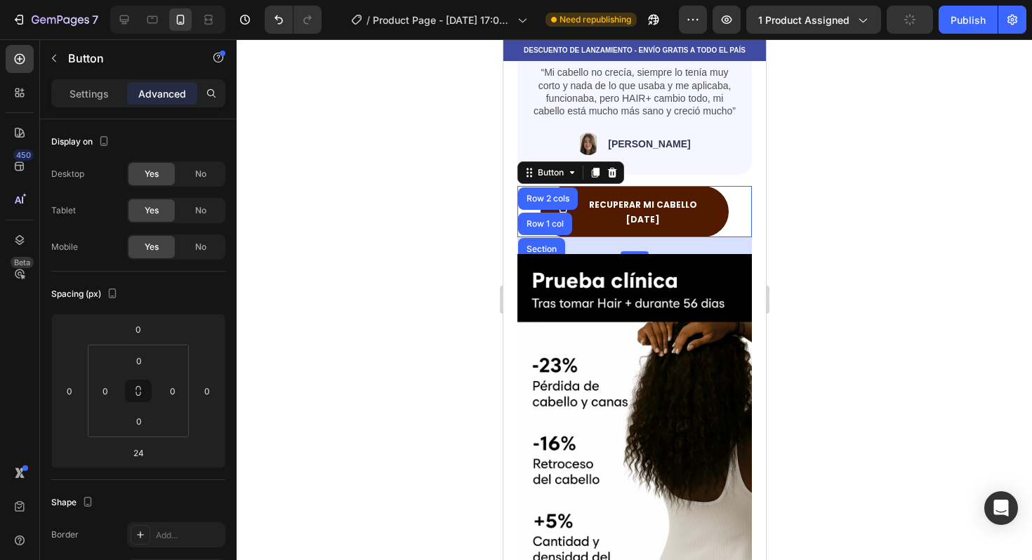
click at [833, 267] on div at bounding box center [635, 299] width 796 height 521
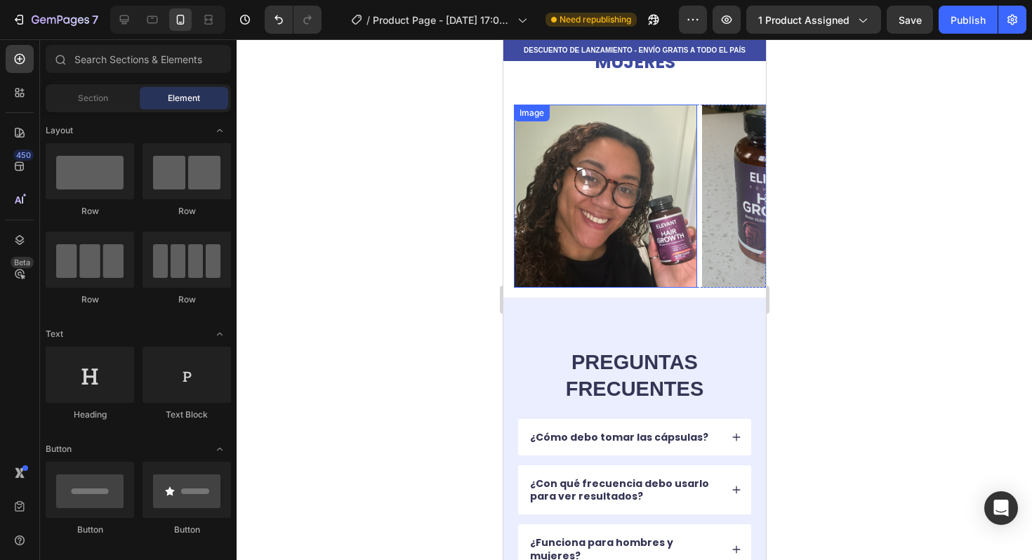
scroll to position [3856, 0]
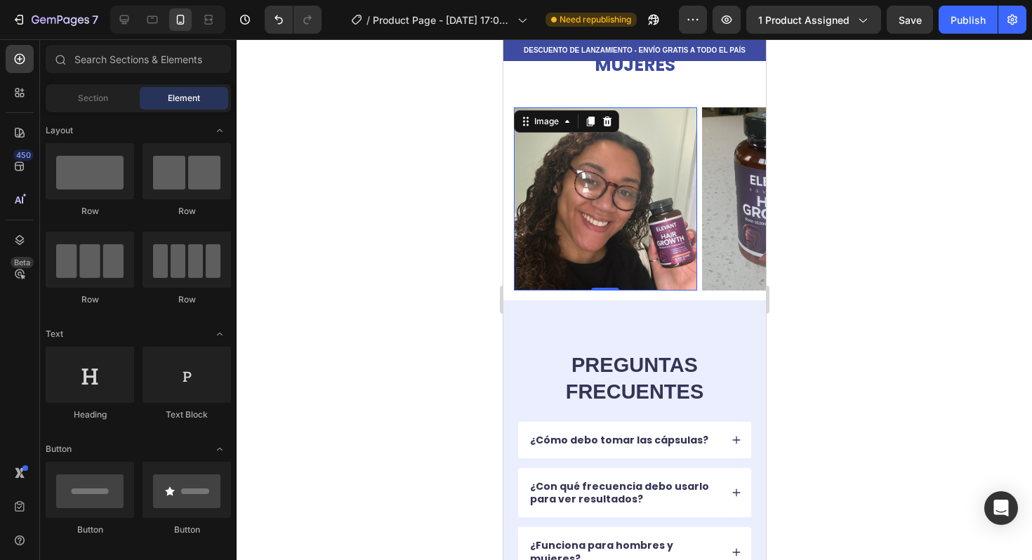
click at [642, 194] on img at bounding box center [604, 198] width 183 height 183
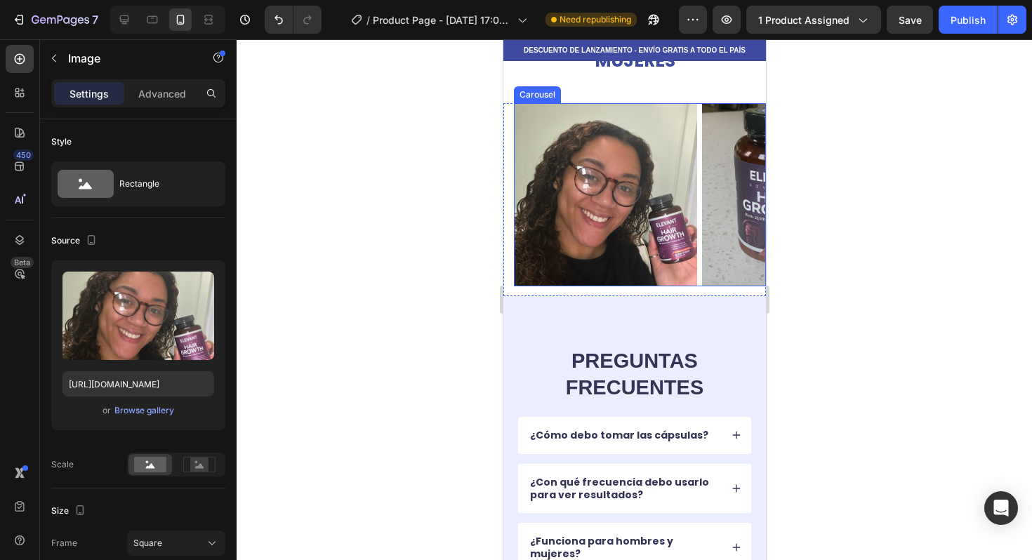
scroll to position [3271, 0]
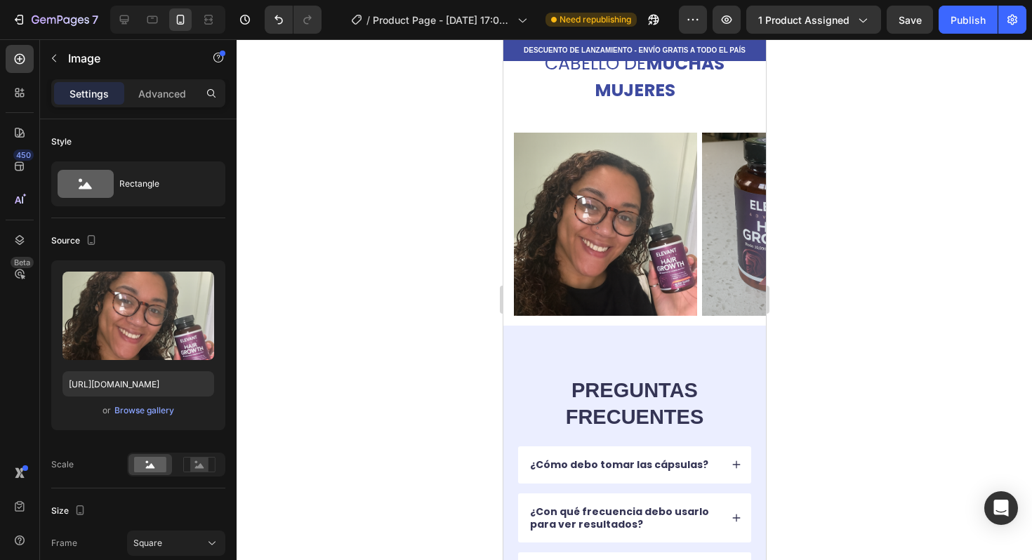
click at [644, 256] on img at bounding box center [604, 224] width 183 height 183
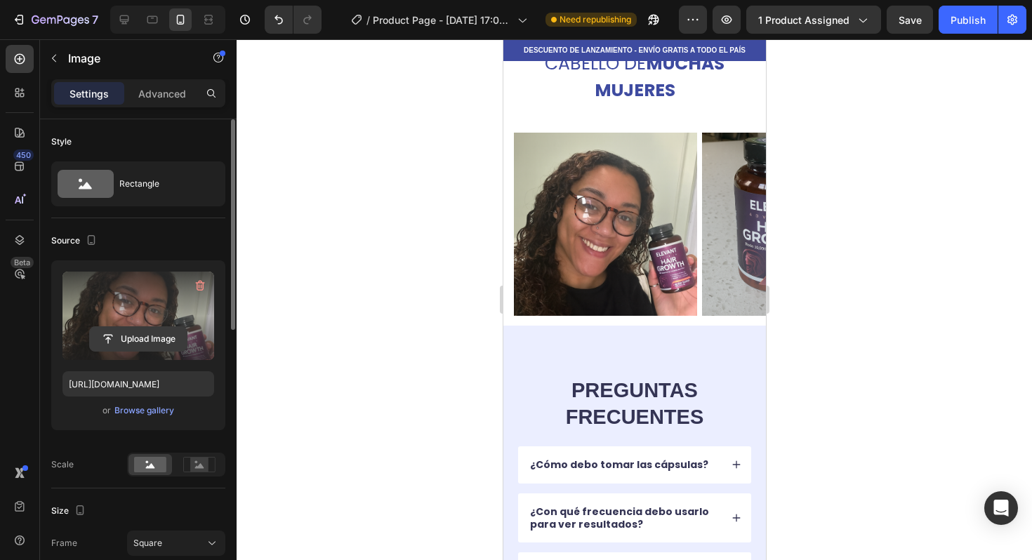
click at [138, 336] on input "file" at bounding box center [138, 339] width 97 height 24
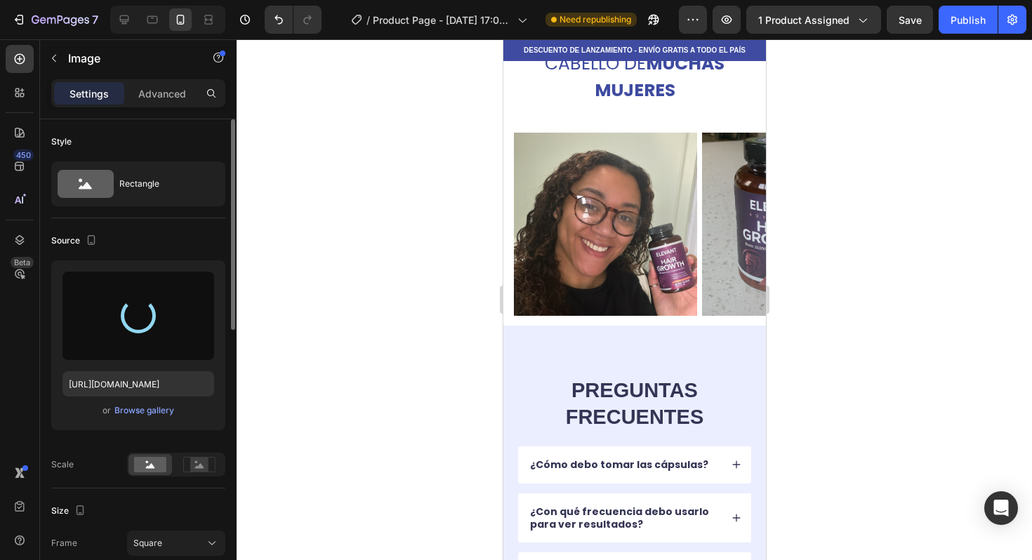
type input "[URL][DOMAIN_NAME]"
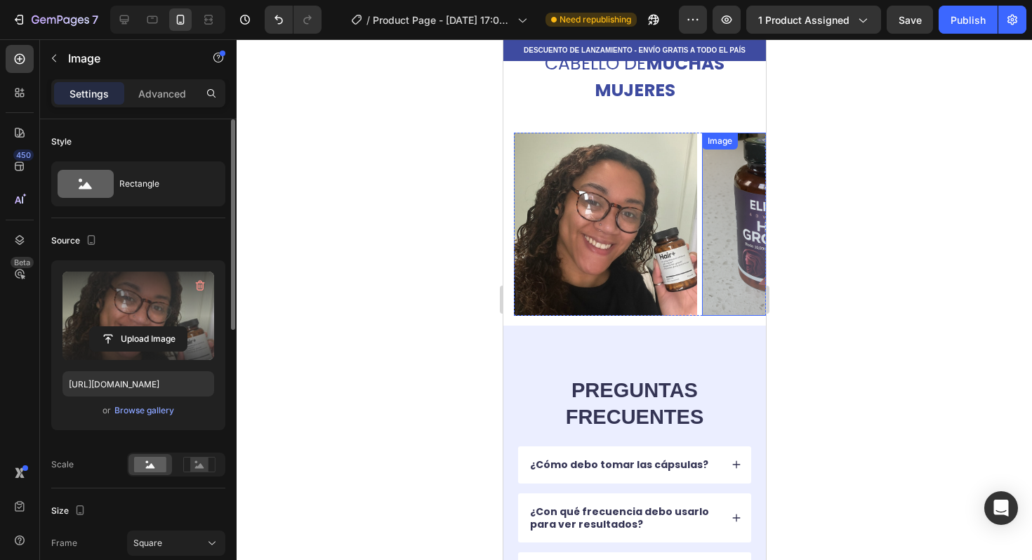
click at [718, 212] on img at bounding box center [792, 224] width 183 height 183
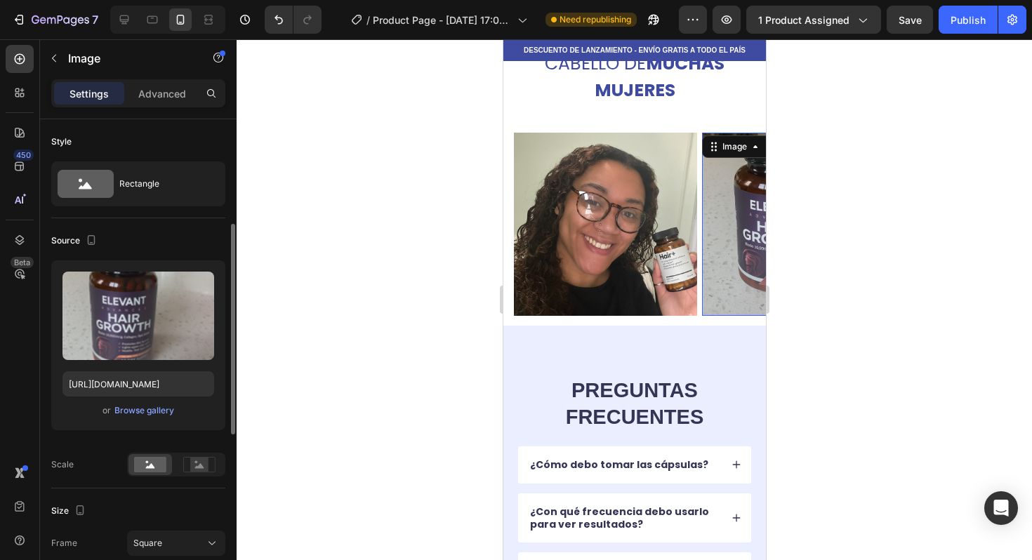
scroll to position [73, 0]
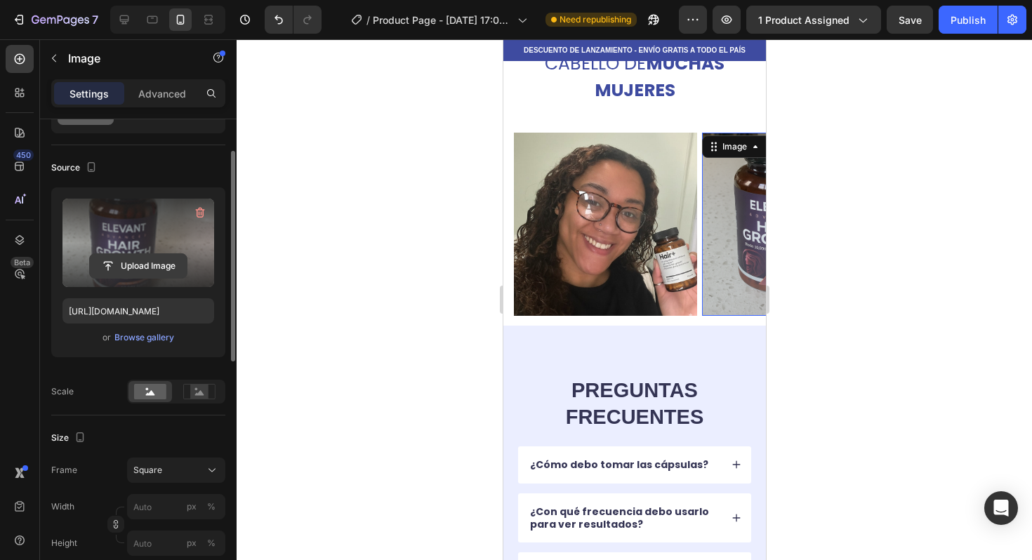
click at [143, 265] on input "file" at bounding box center [138, 266] width 97 height 24
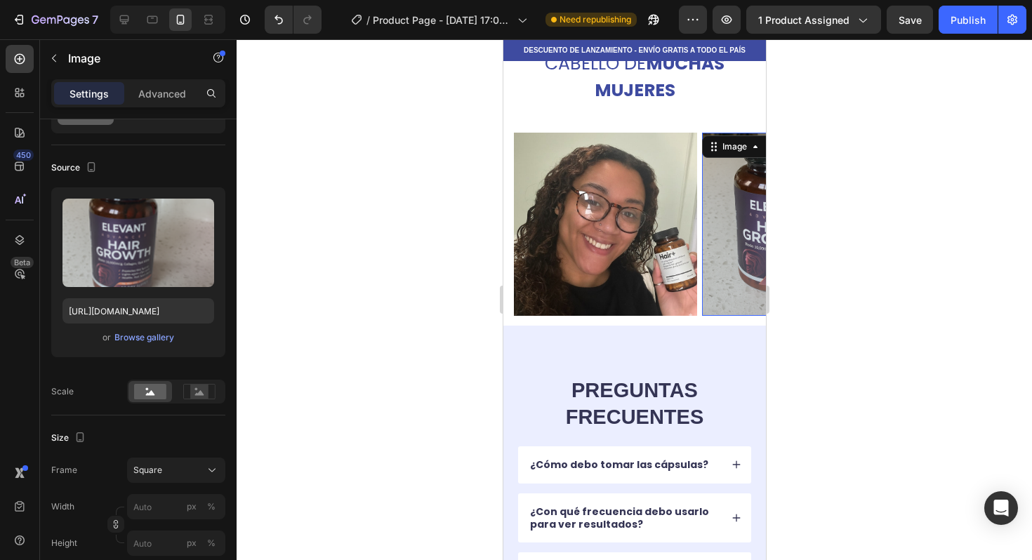
click at [738, 183] on img at bounding box center [792, 224] width 183 height 183
click at [723, 140] on div "Image" at bounding box center [734, 146] width 30 height 13
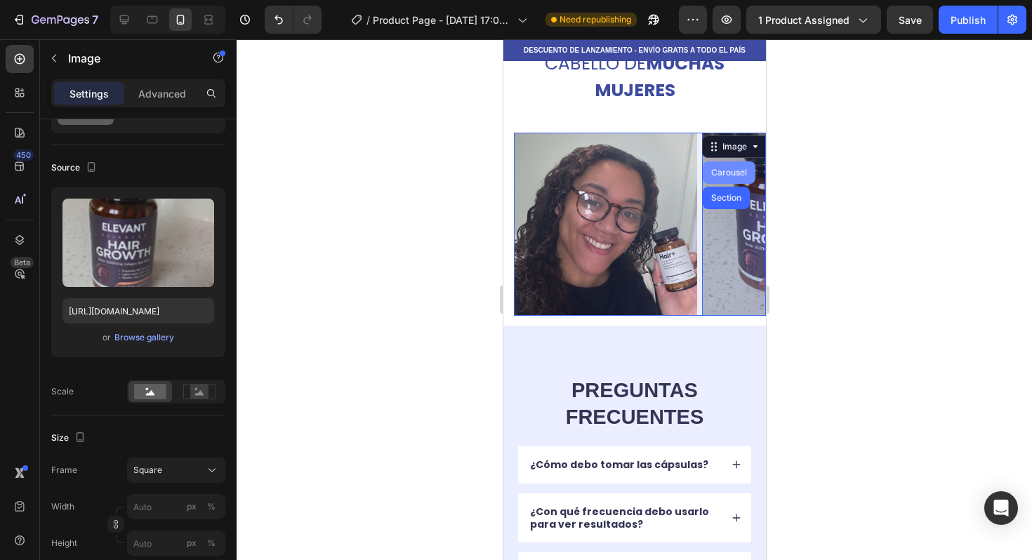
click at [718, 171] on div "Carousel" at bounding box center [728, 173] width 41 height 8
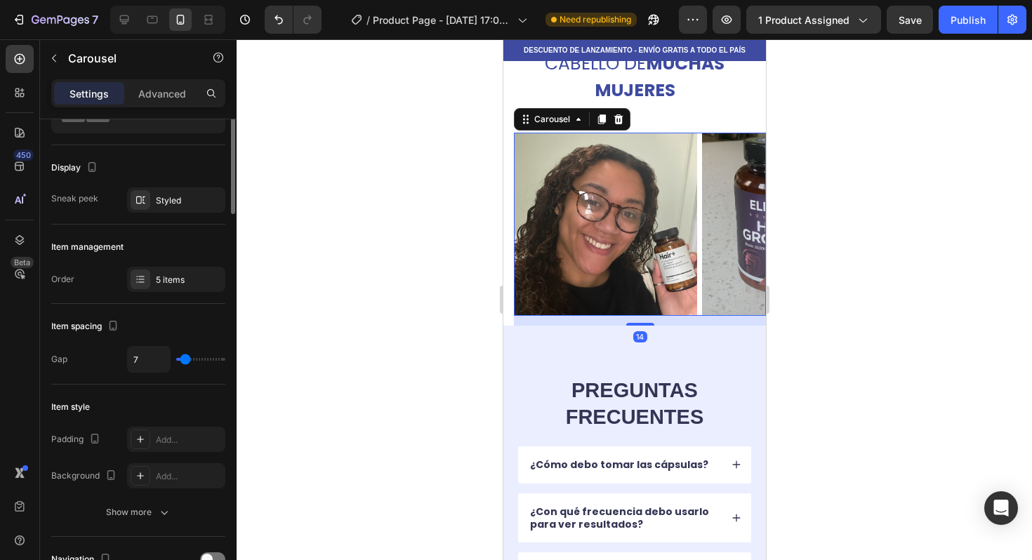
scroll to position [0, 0]
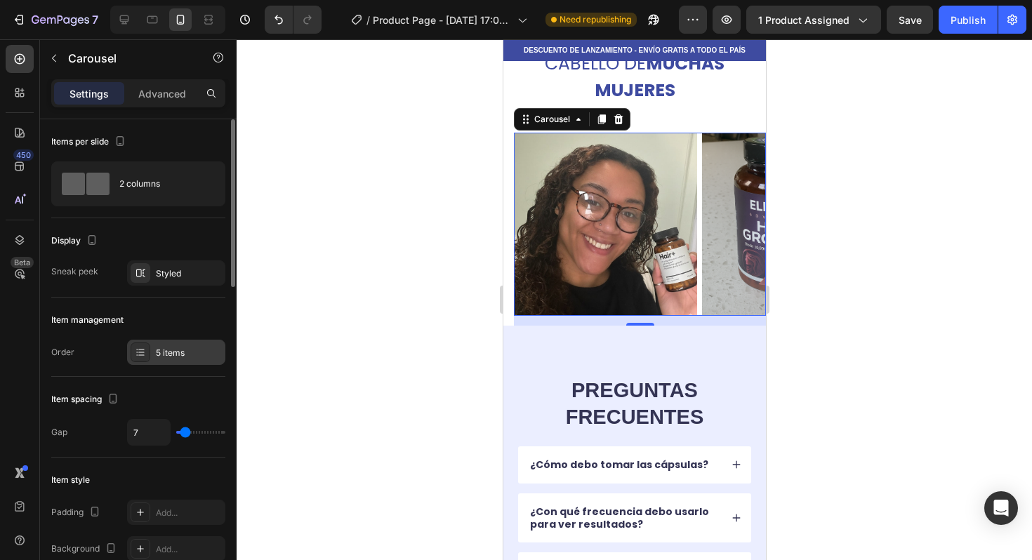
click at [168, 364] on div "5 items" at bounding box center [176, 352] width 98 height 25
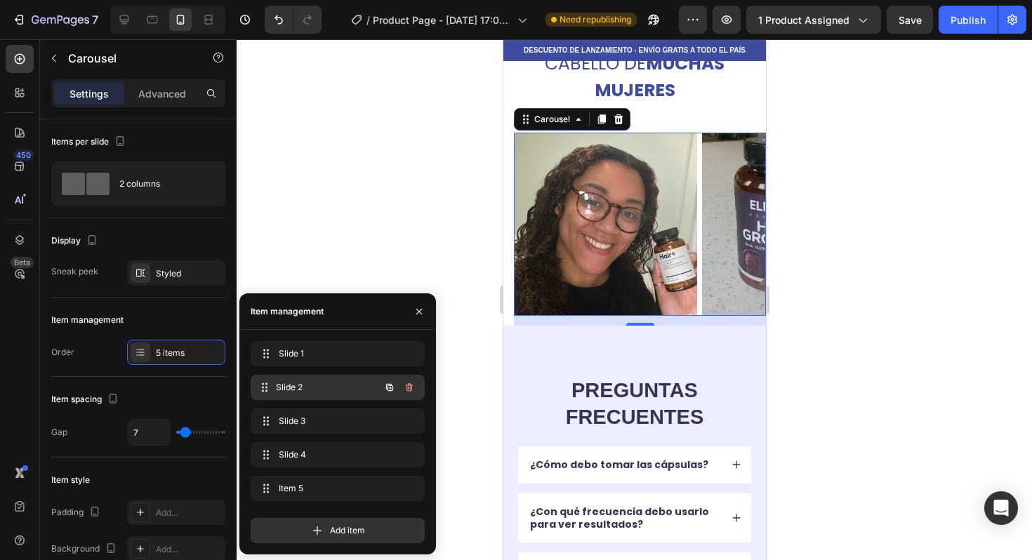
click at [296, 389] on span "Slide 2" at bounding box center [328, 387] width 104 height 13
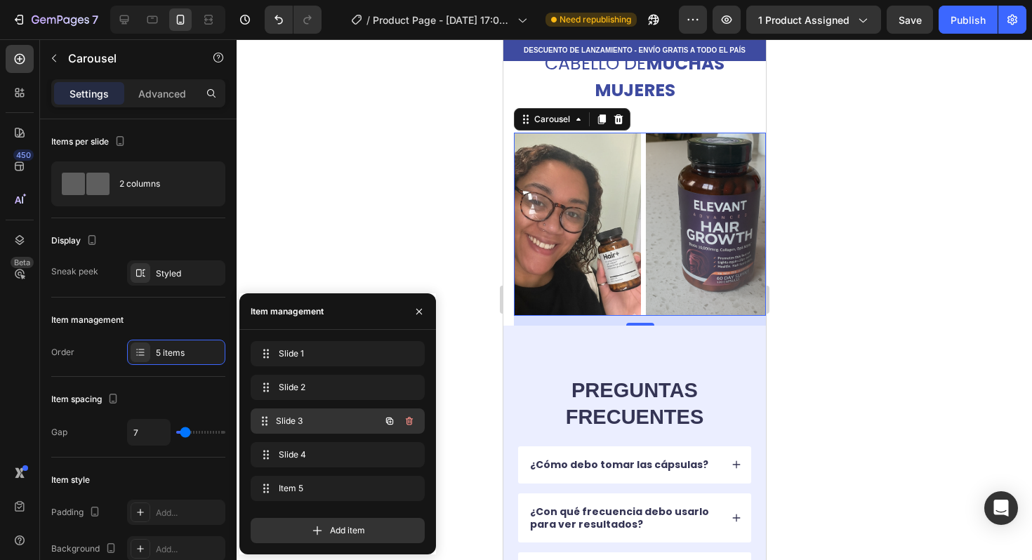
click at [303, 414] on div "Slide 3 Slide 3" at bounding box center [318, 421] width 124 height 20
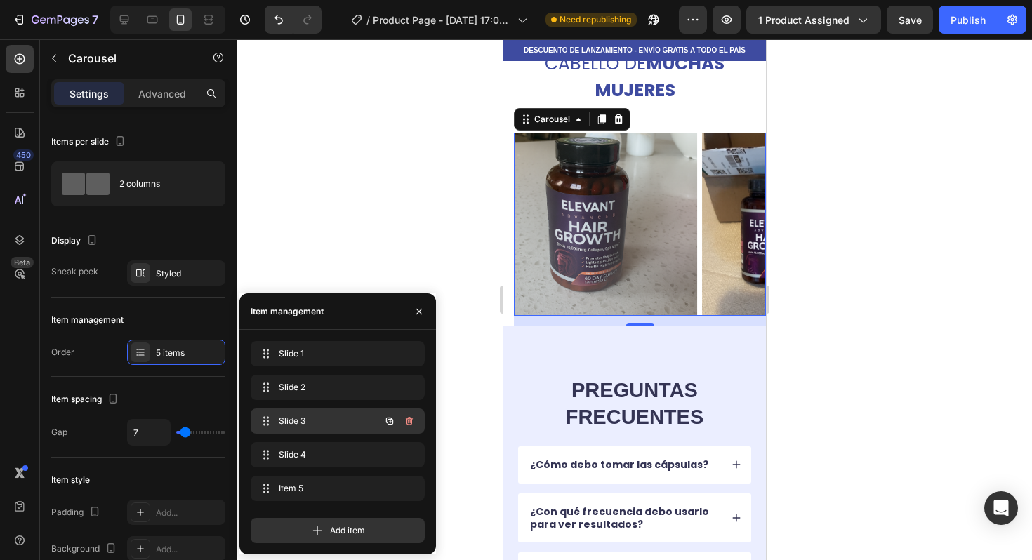
click at [314, 418] on span "Slide 3" at bounding box center [318, 421] width 79 height 13
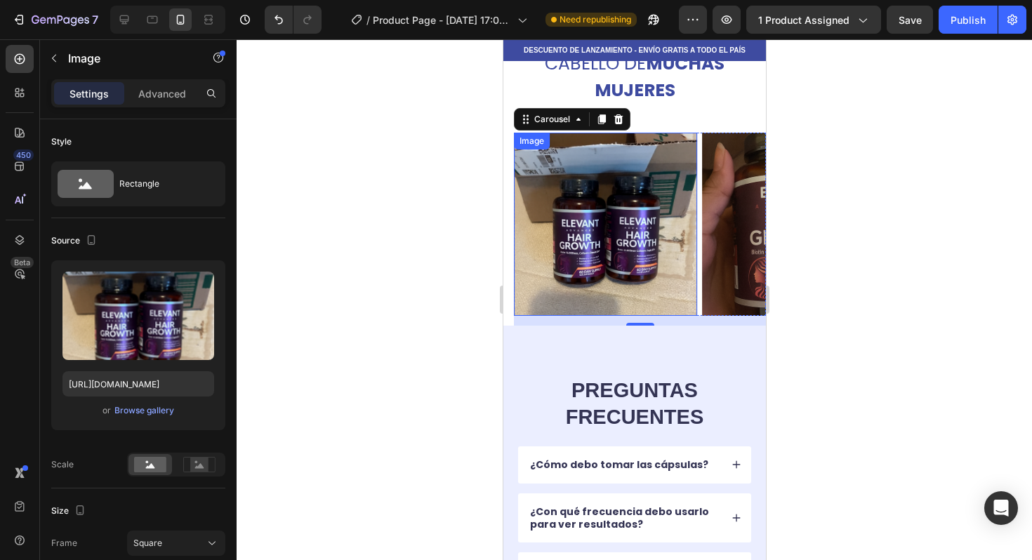
click at [614, 223] on img at bounding box center [604, 224] width 183 height 183
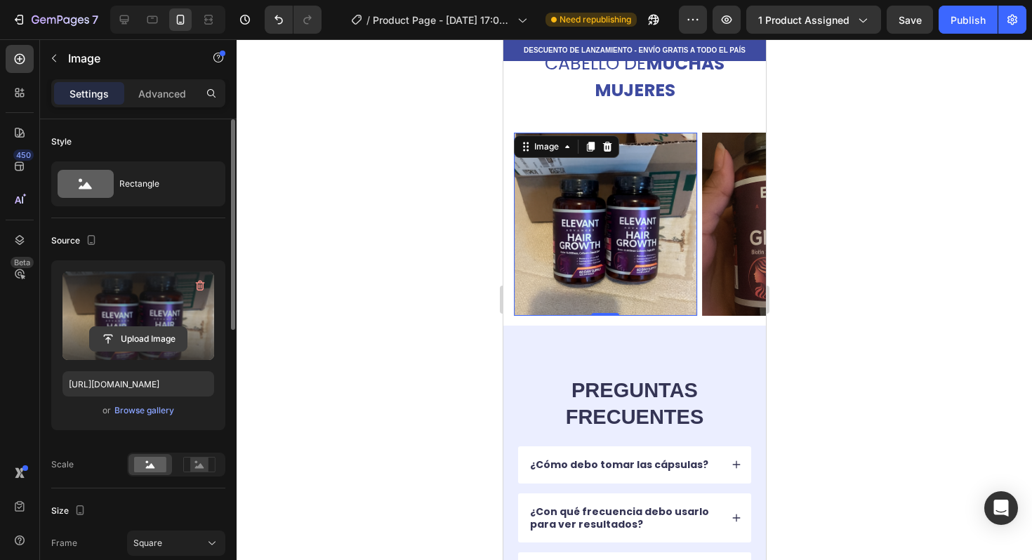
click at [129, 343] on input "file" at bounding box center [138, 339] width 97 height 24
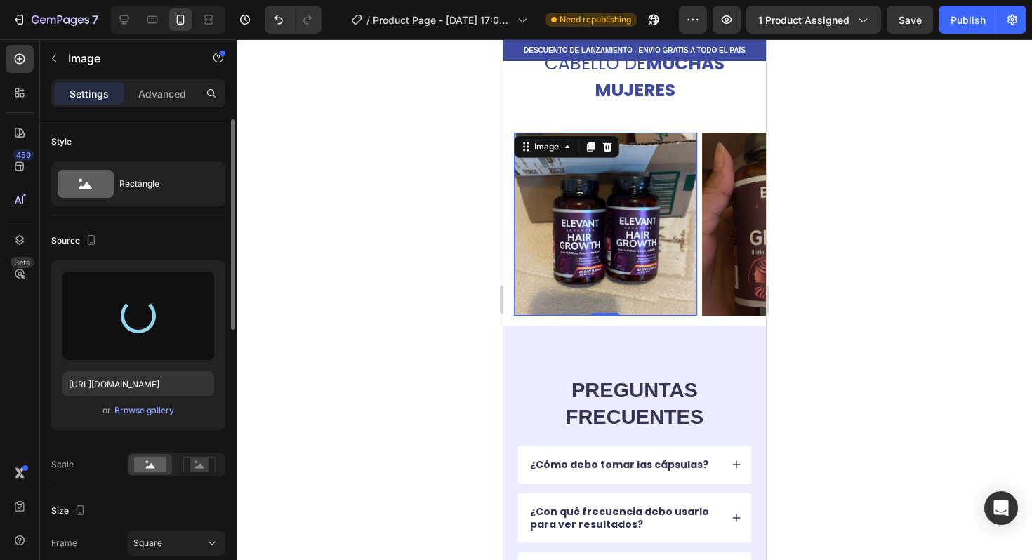
type input "[URL][DOMAIN_NAME]"
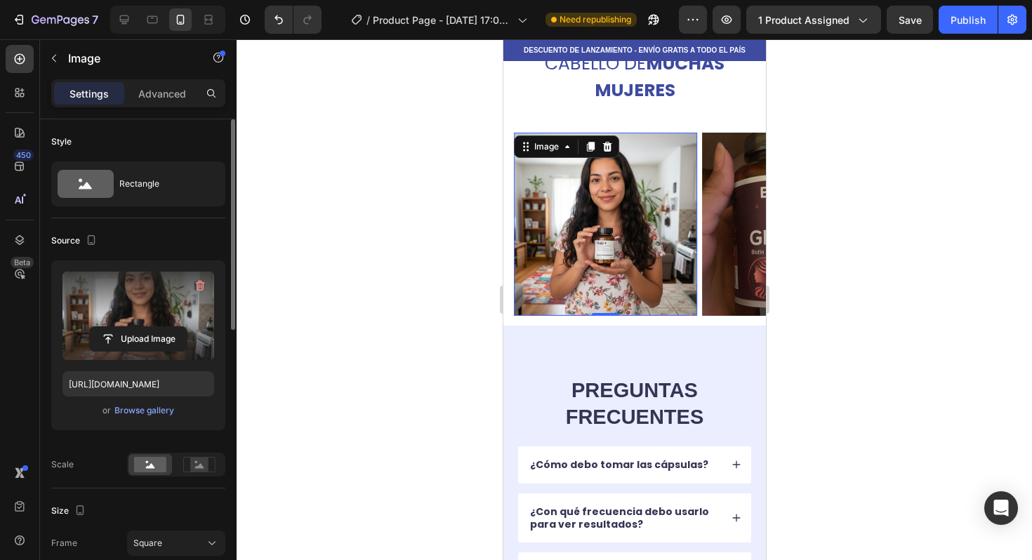
click at [837, 223] on div at bounding box center [635, 299] width 796 height 521
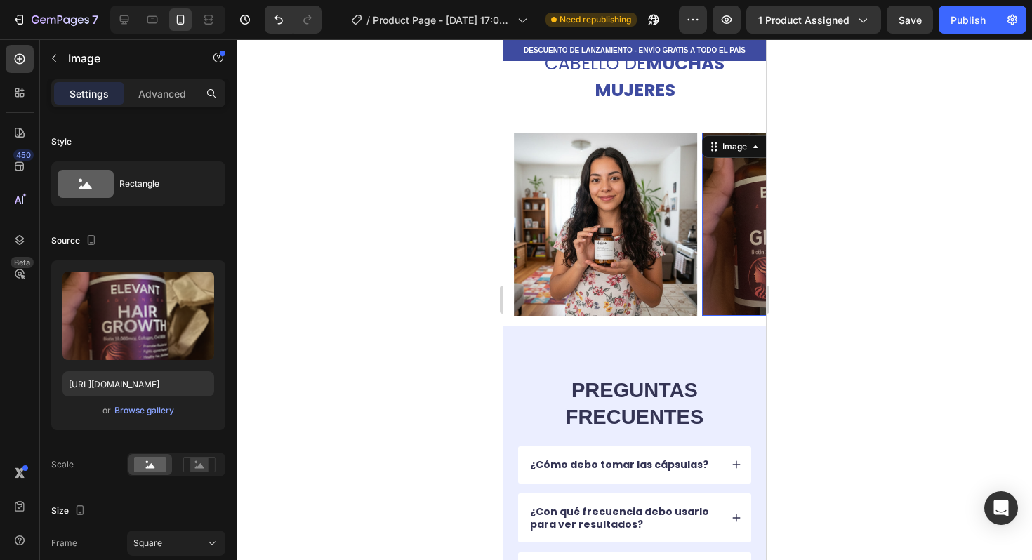
click at [741, 187] on img at bounding box center [792, 224] width 183 height 183
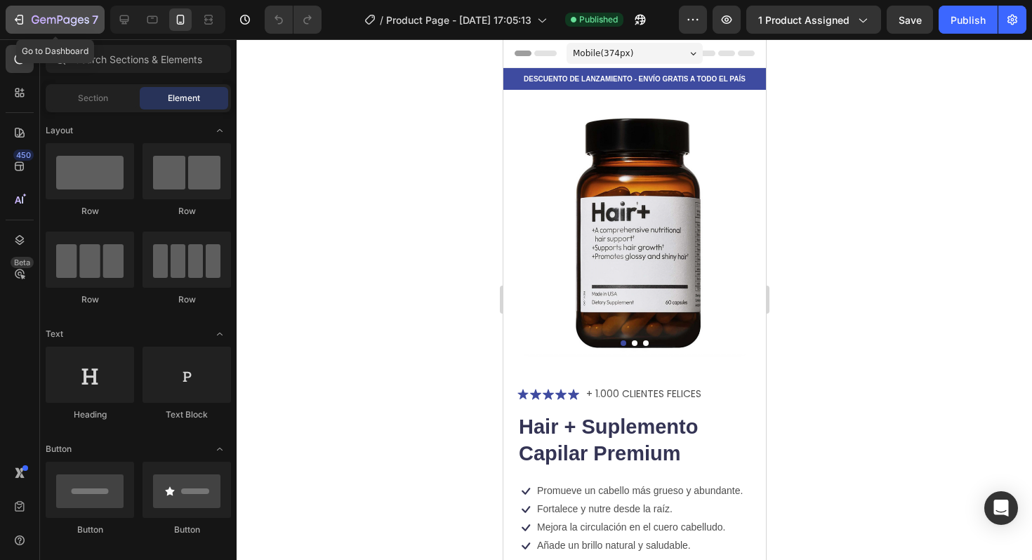
click at [20, 11] on button "7" at bounding box center [55, 20] width 99 height 28
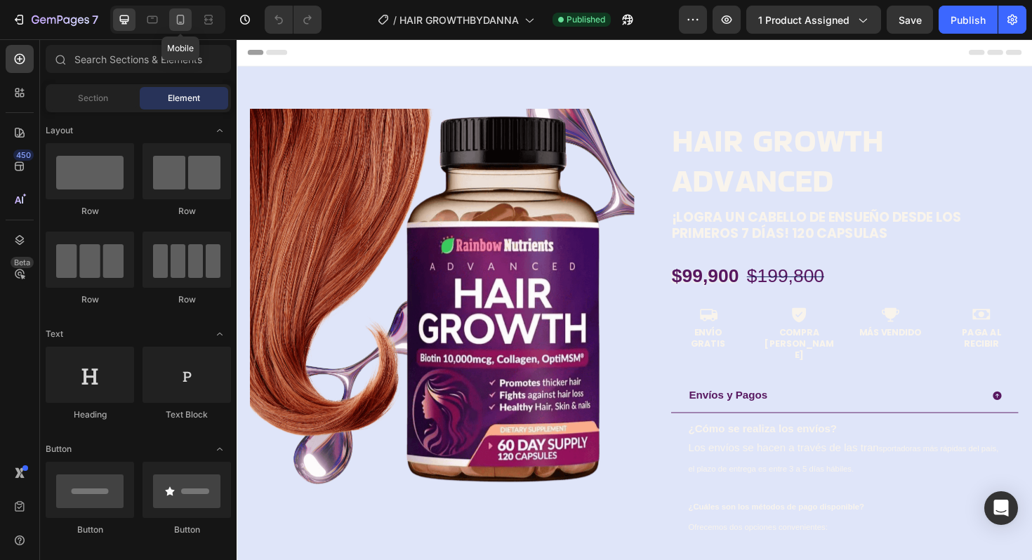
click at [183, 20] on icon at bounding box center [180, 20] width 14 height 14
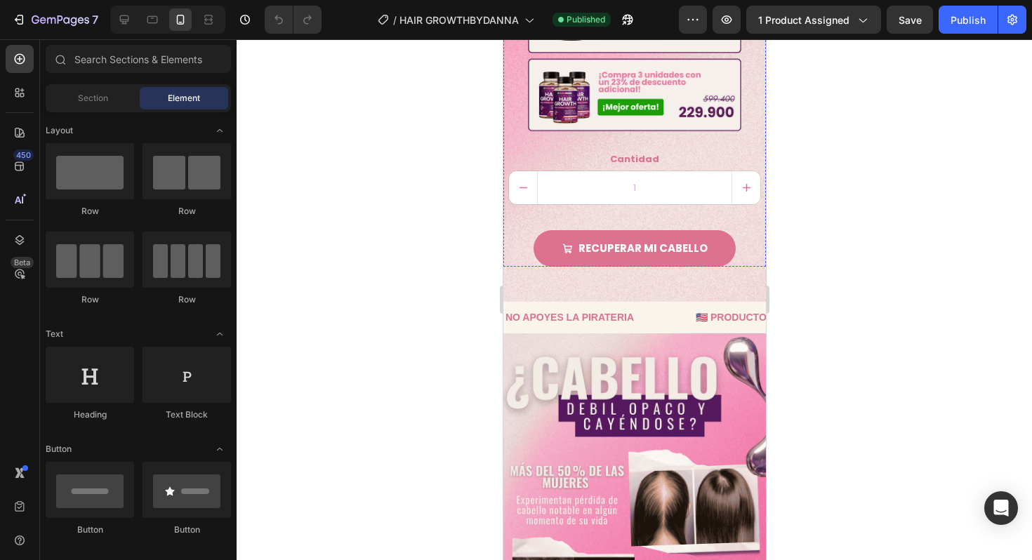
scroll to position [974, 0]
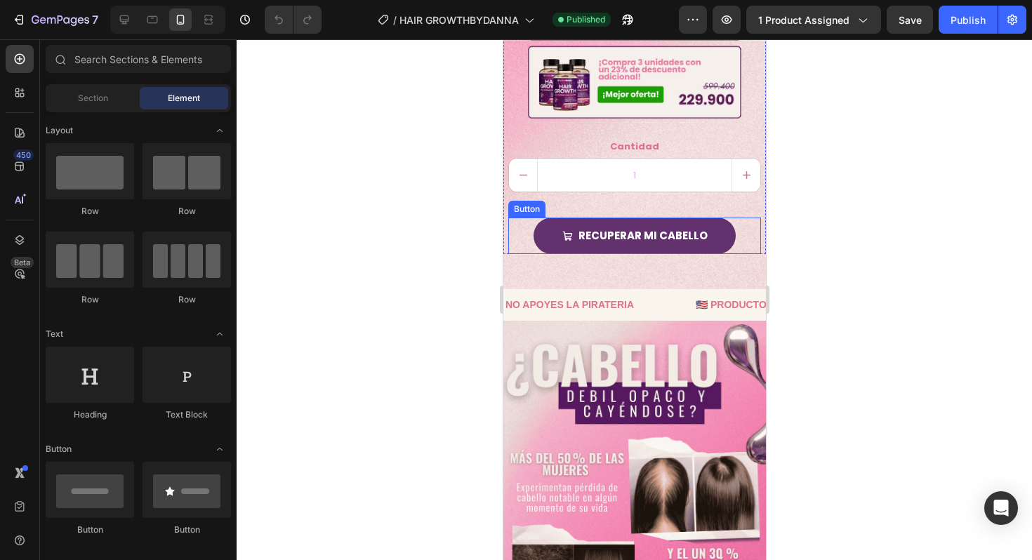
click at [718, 236] on button "Recuperar mi cabello" at bounding box center [634, 236] width 202 height 37
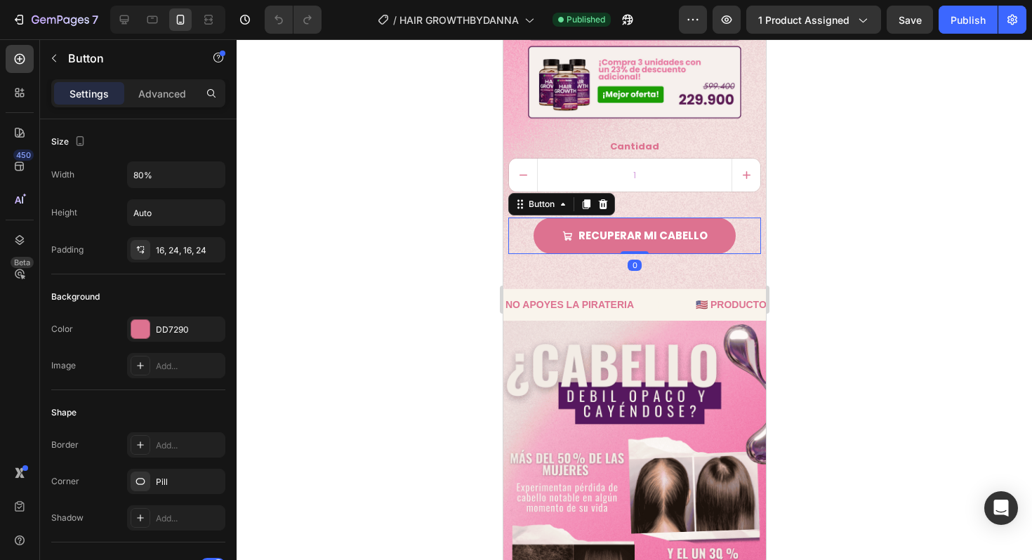
click at [733, 223] on div "Recuperar mi cabello Button 0" at bounding box center [634, 236] width 253 height 37
click at [541, 209] on div "Button" at bounding box center [541, 204] width 32 height 13
